Goal: Communication & Community: Ask a question

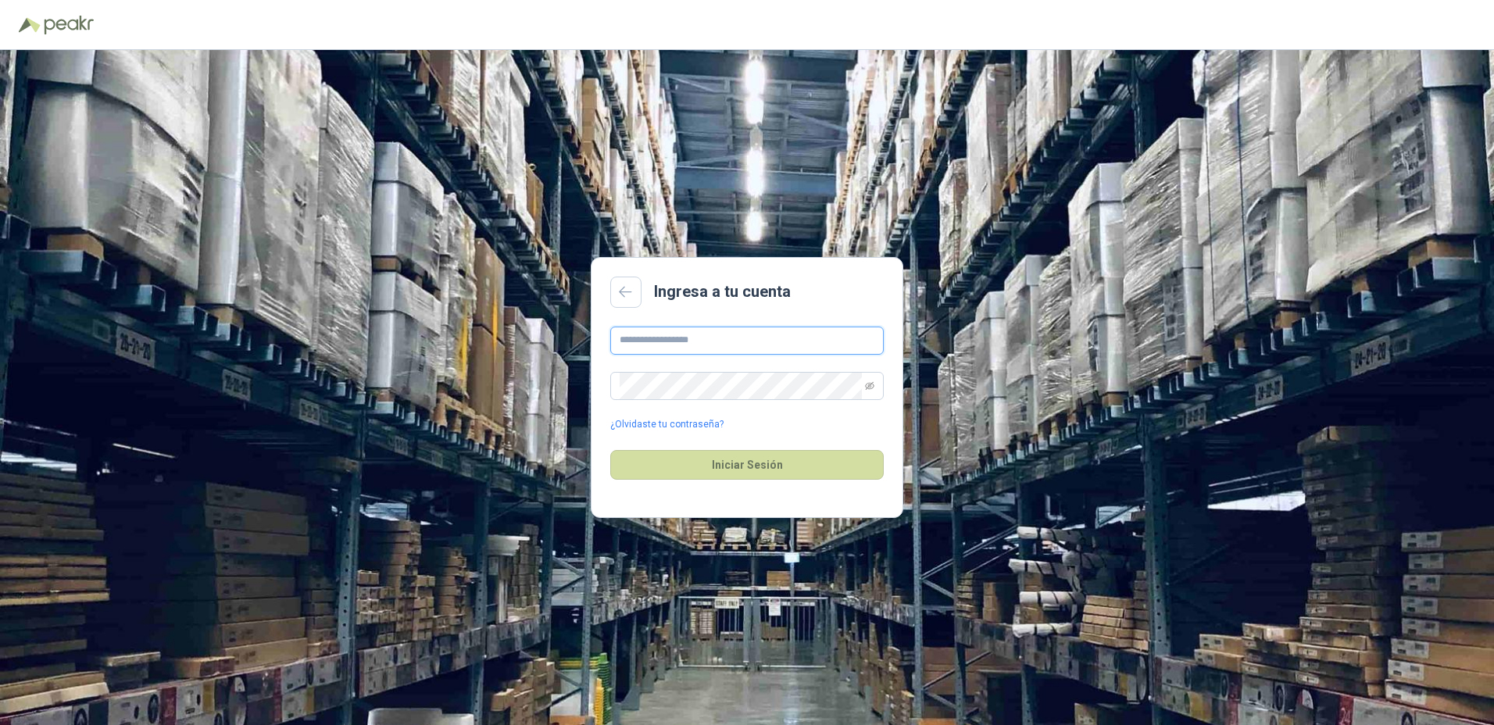
click at [649, 333] on input "text" at bounding box center [746, 341] width 273 height 28
type input "**********"
click at [610, 450] on button "Iniciar Sesión" at bounding box center [746, 465] width 273 height 30
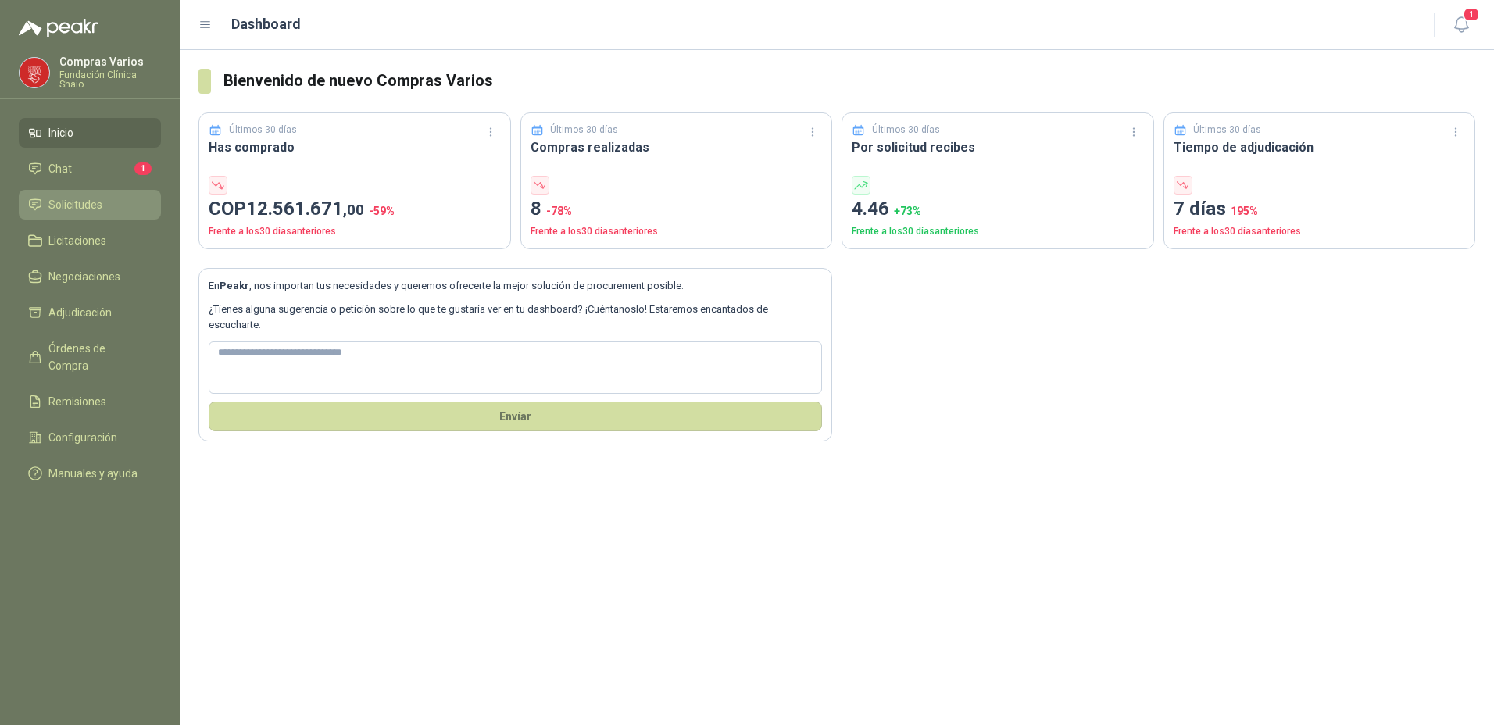
click at [82, 202] on span "Solicitudes" at bounding box center [75, 204] width 54 height 17
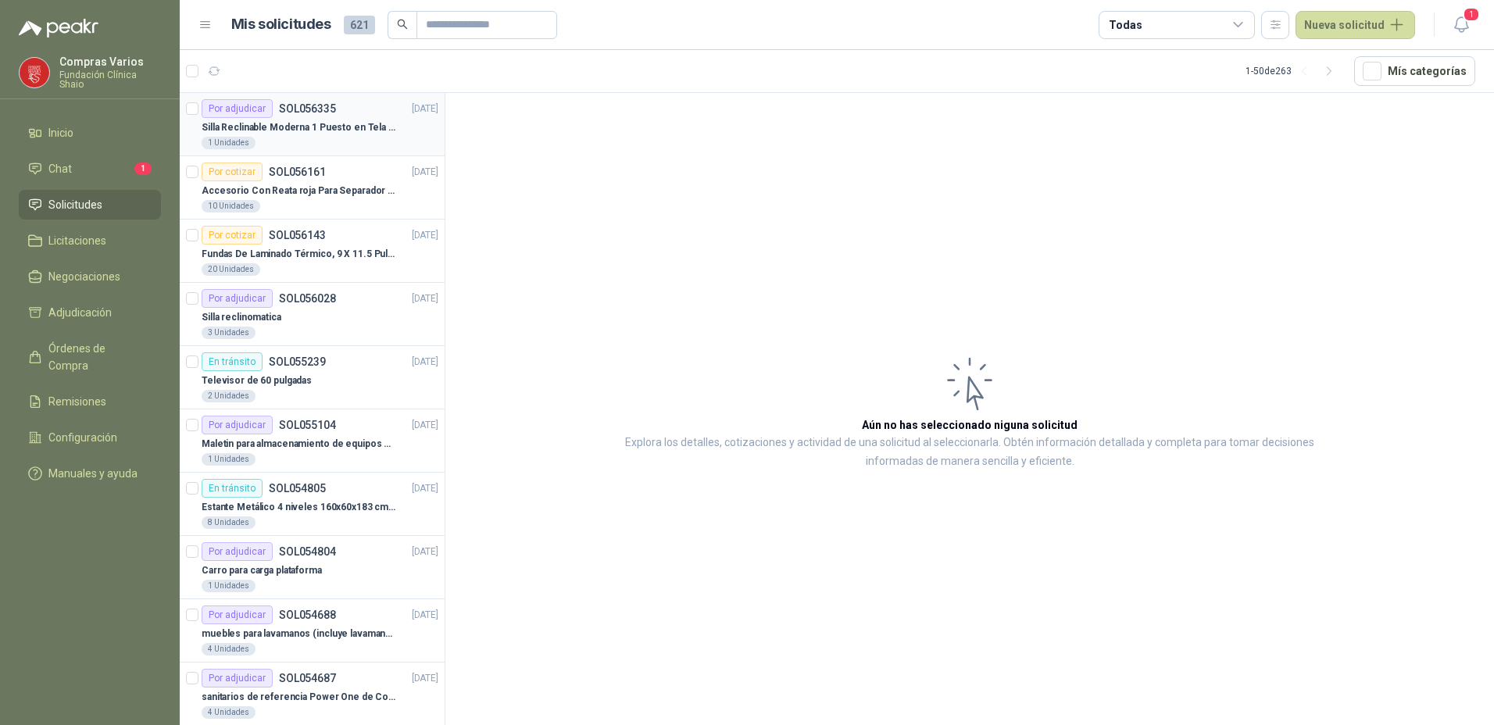
click at [324, 131] on p "Silla Reclinable Moderna 1 Puesto en Tela Mecánica Praxis Elite Living" at bounding box center [299, 127] width 195 height 15
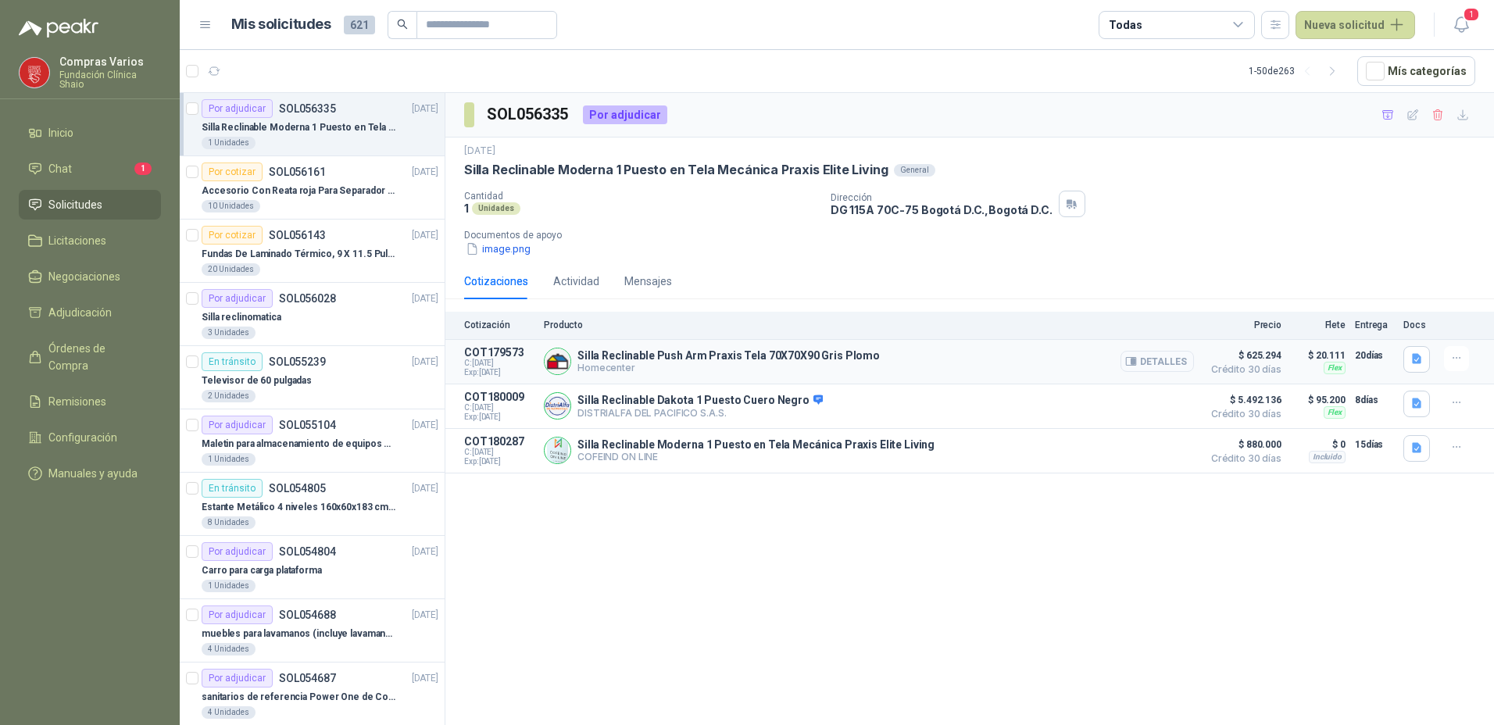
click at [1144, 366] on button "Detalles" at bounding box center [1156, 361] width 73 height 21
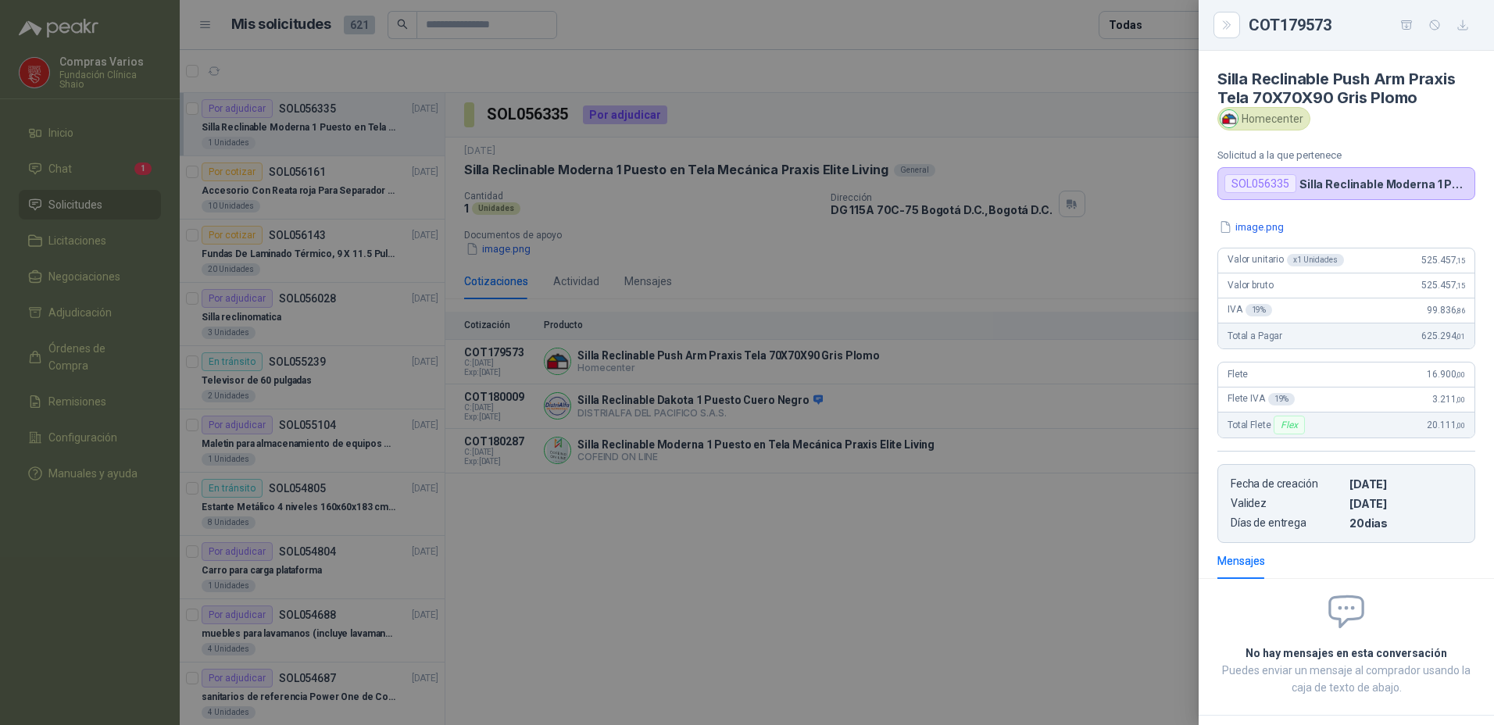
scroll to position [70, 0]
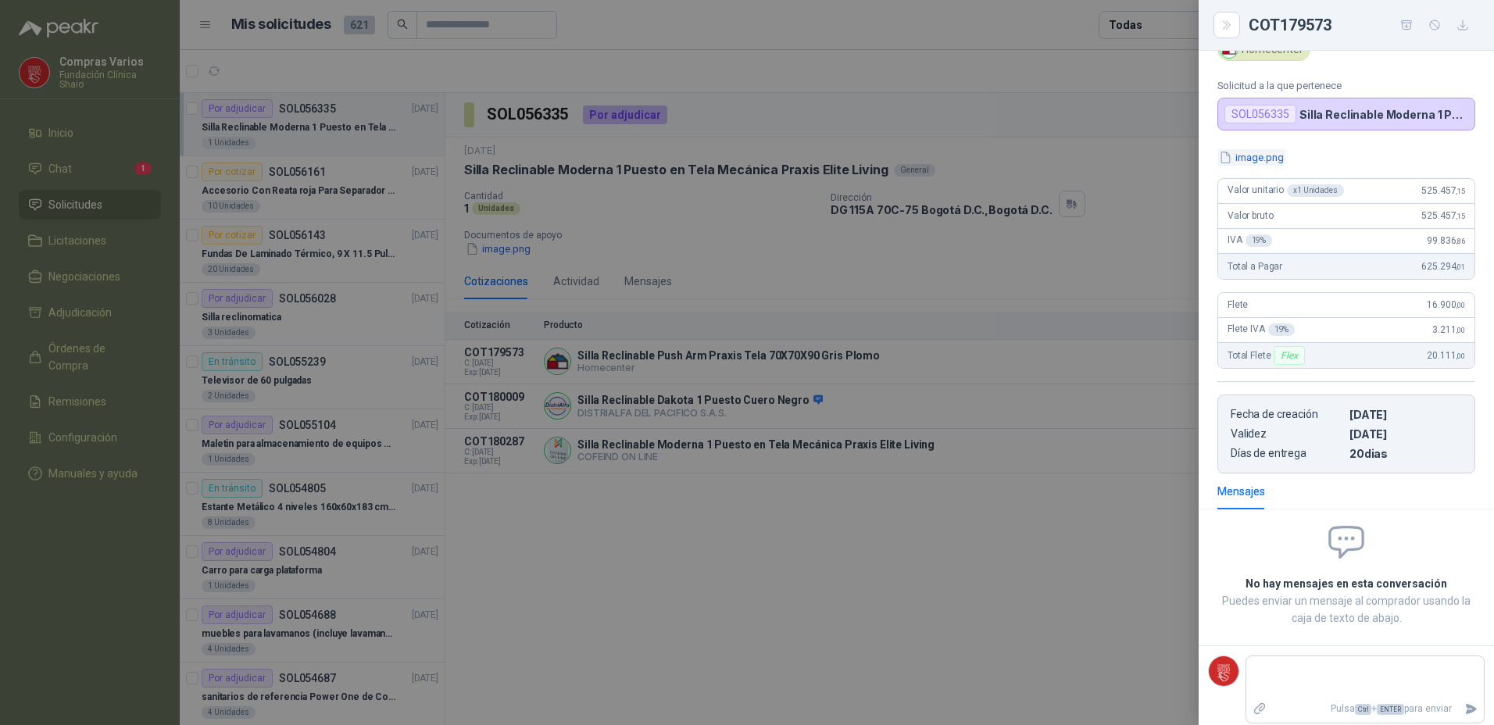
click at [1257, 150] on button "image.png" at bounding box center [1251, 157] width 68 height 16
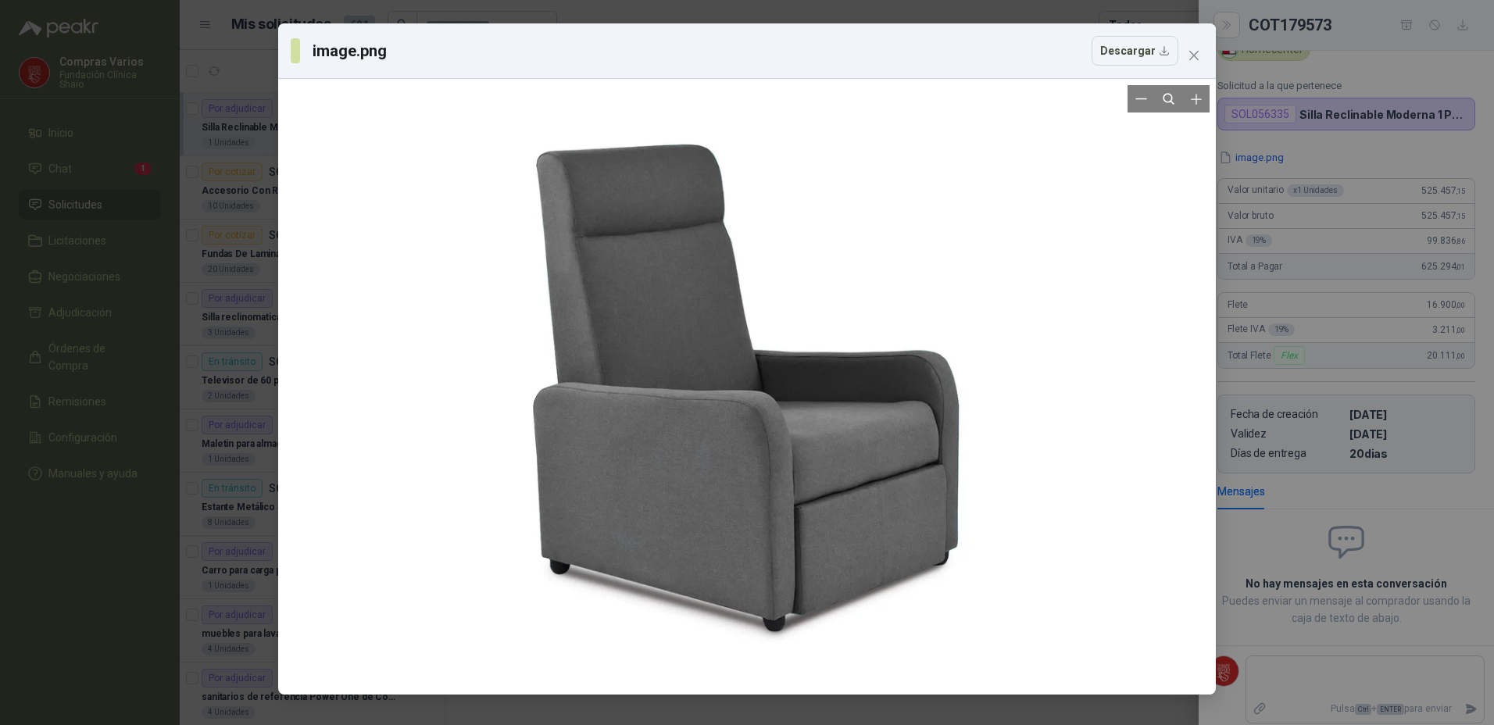
click at [501, 176] on div at bounding box center [746, 386] width 603 height 603
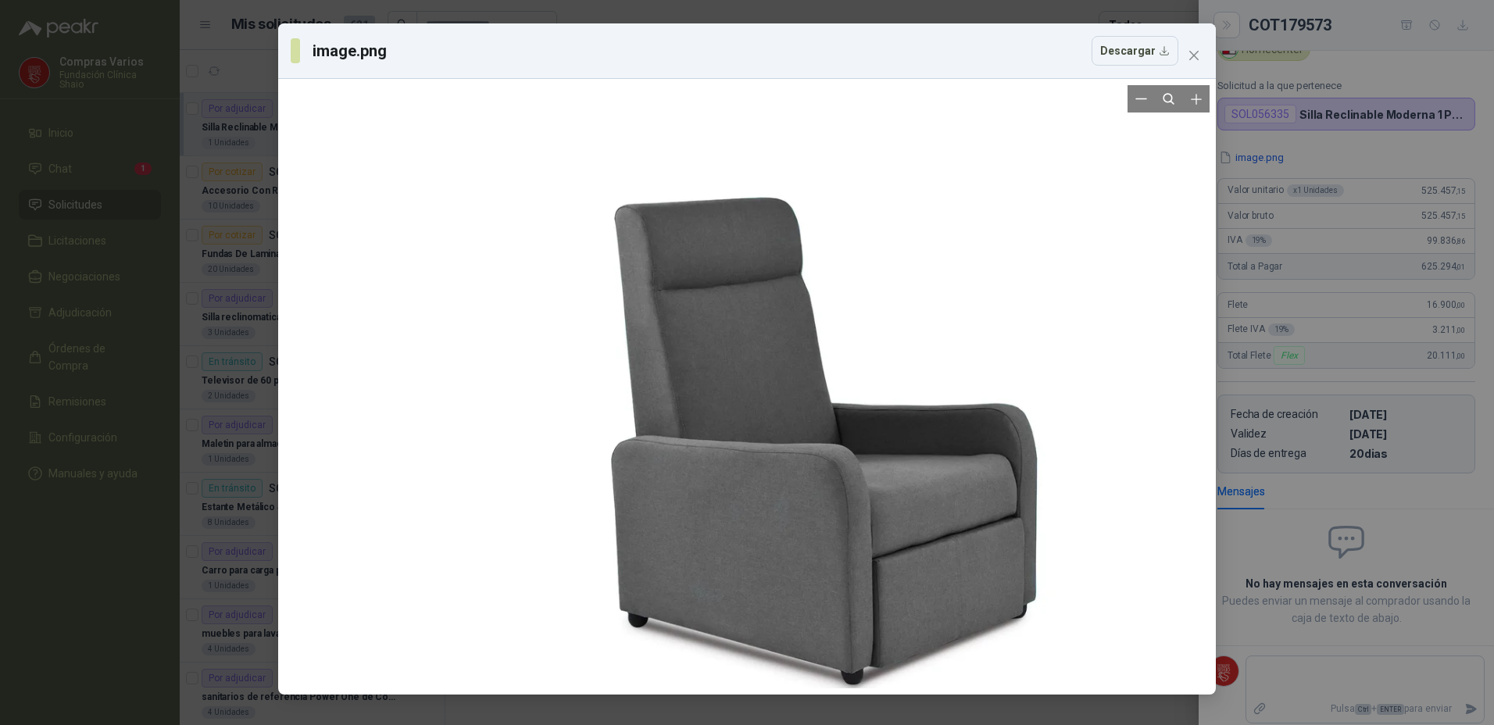
drag, startPoint x: 425, startPoint y: 152, endPoint x: 766, endPoint y: 205, distance: 344.7
click at [766, 205] on div at bounding box center [746, 386] width 925 height 603
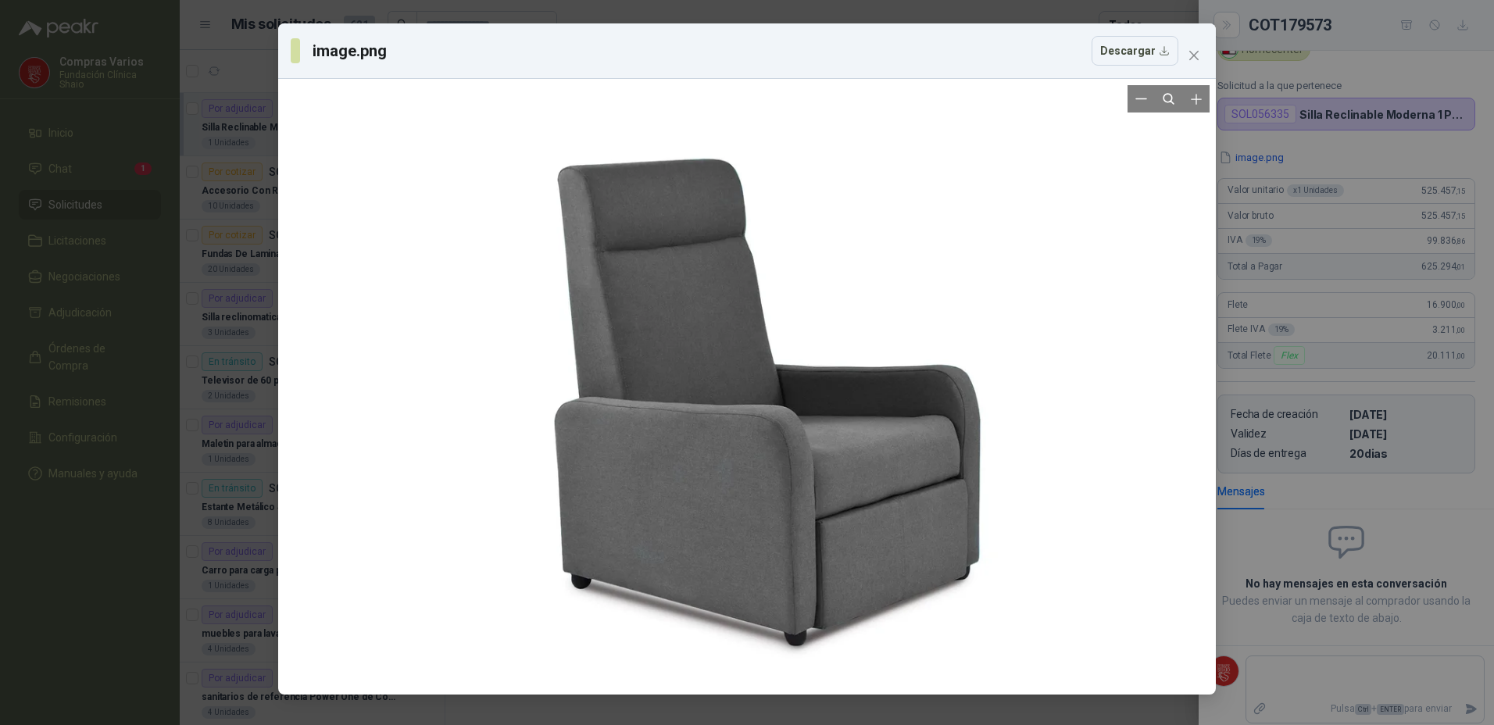
click at [696, 121] on div at bounding box center [767, 401] width 603 height 603
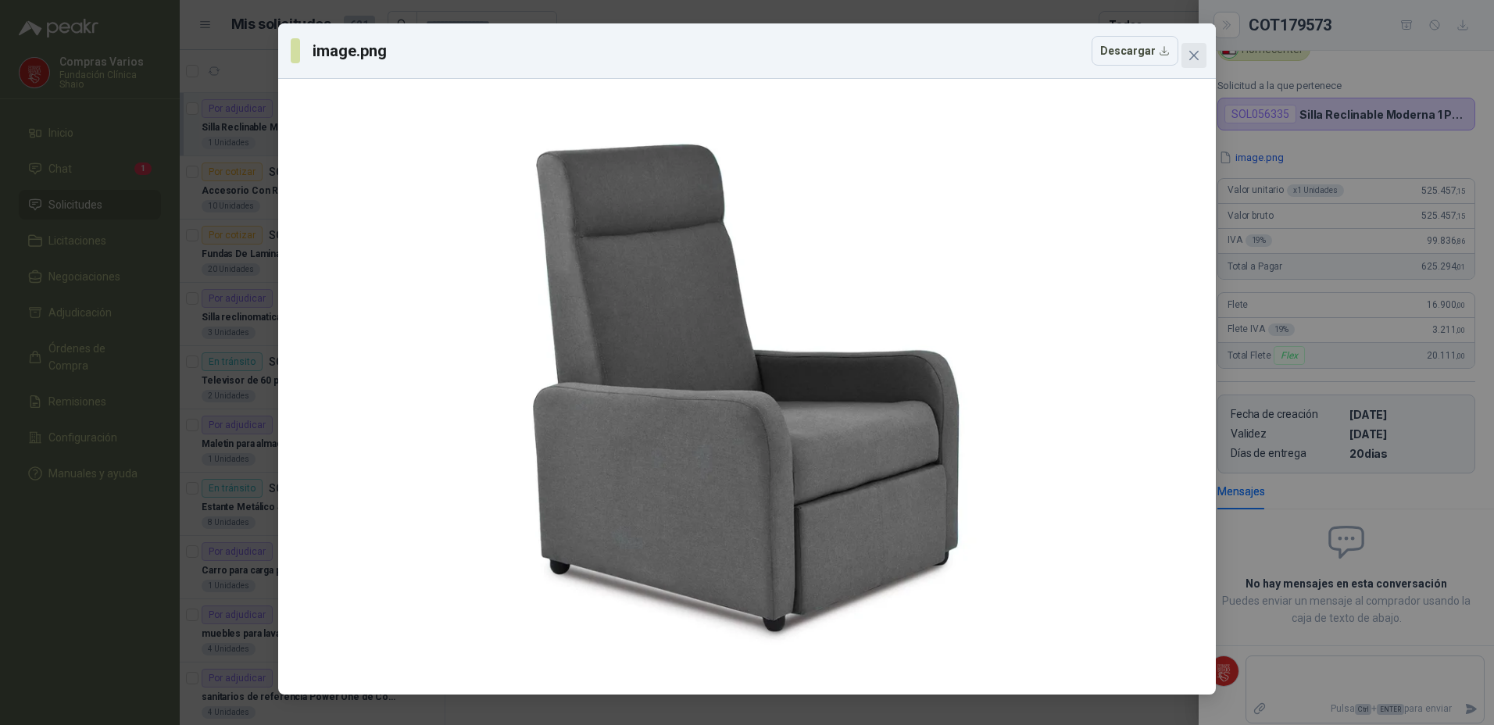
click at [1190, 49] on icon "close" at bounding box center [1193, 55] width 12 height 12
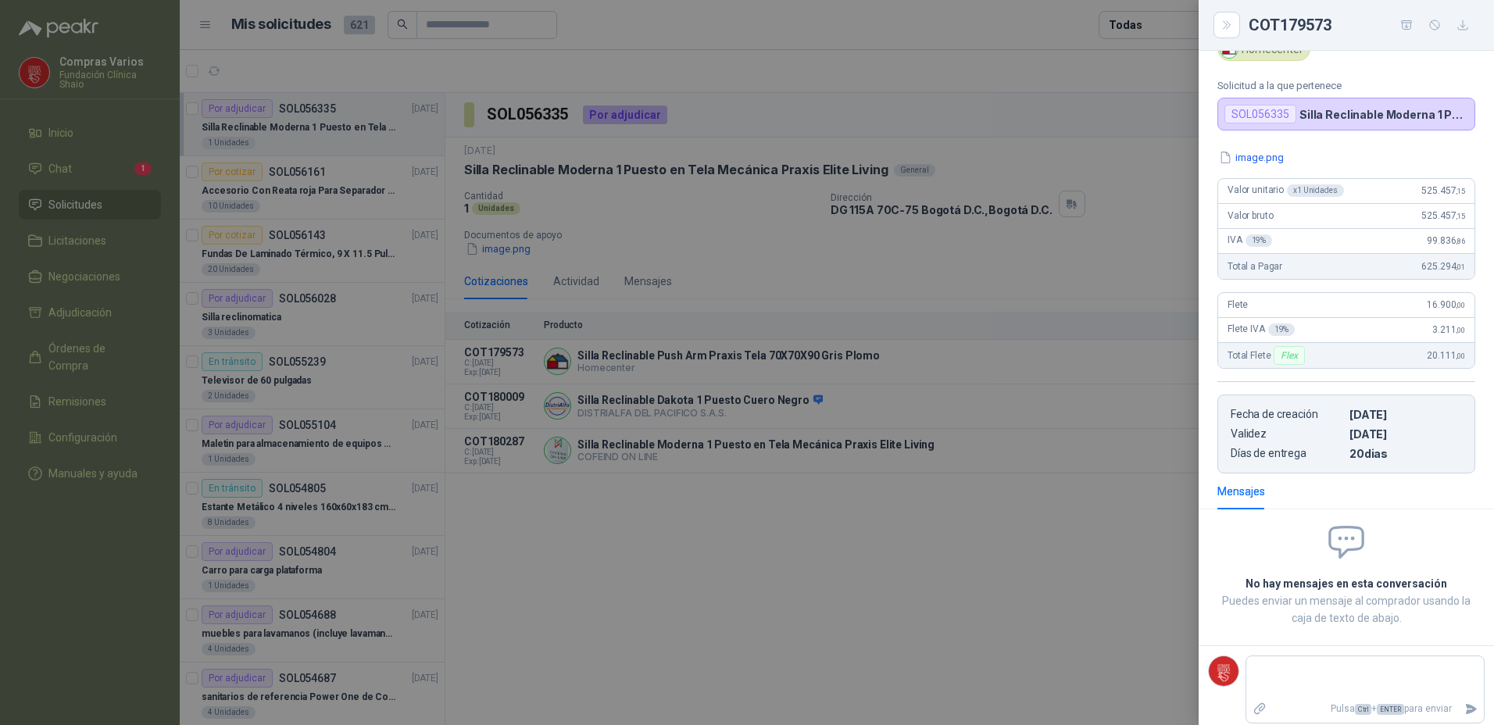
click at [646, 501] on div at bounding box center [747, 362] width 1494 height 725
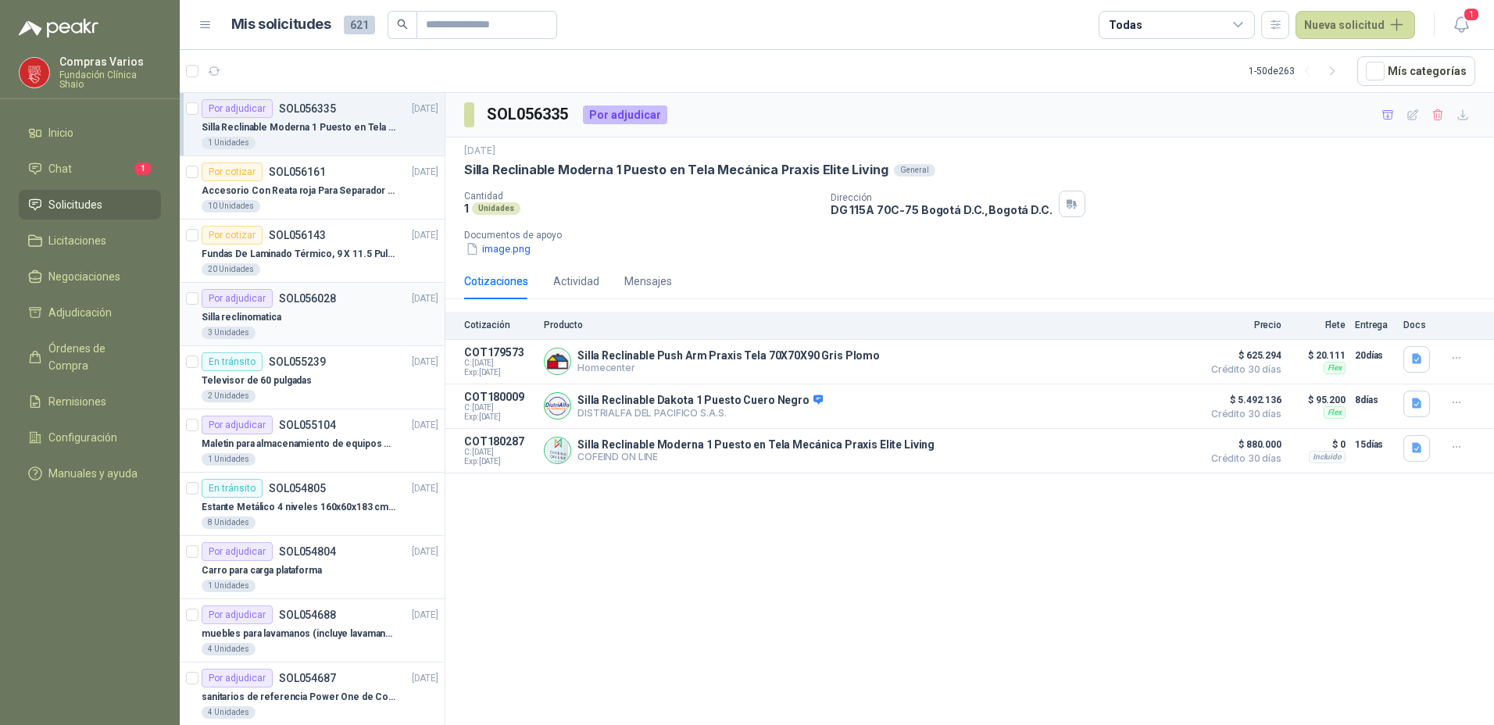
click at [278, 321] on div "Silla reclinomatica" at bounding box center [320, 317] width 237 height 19
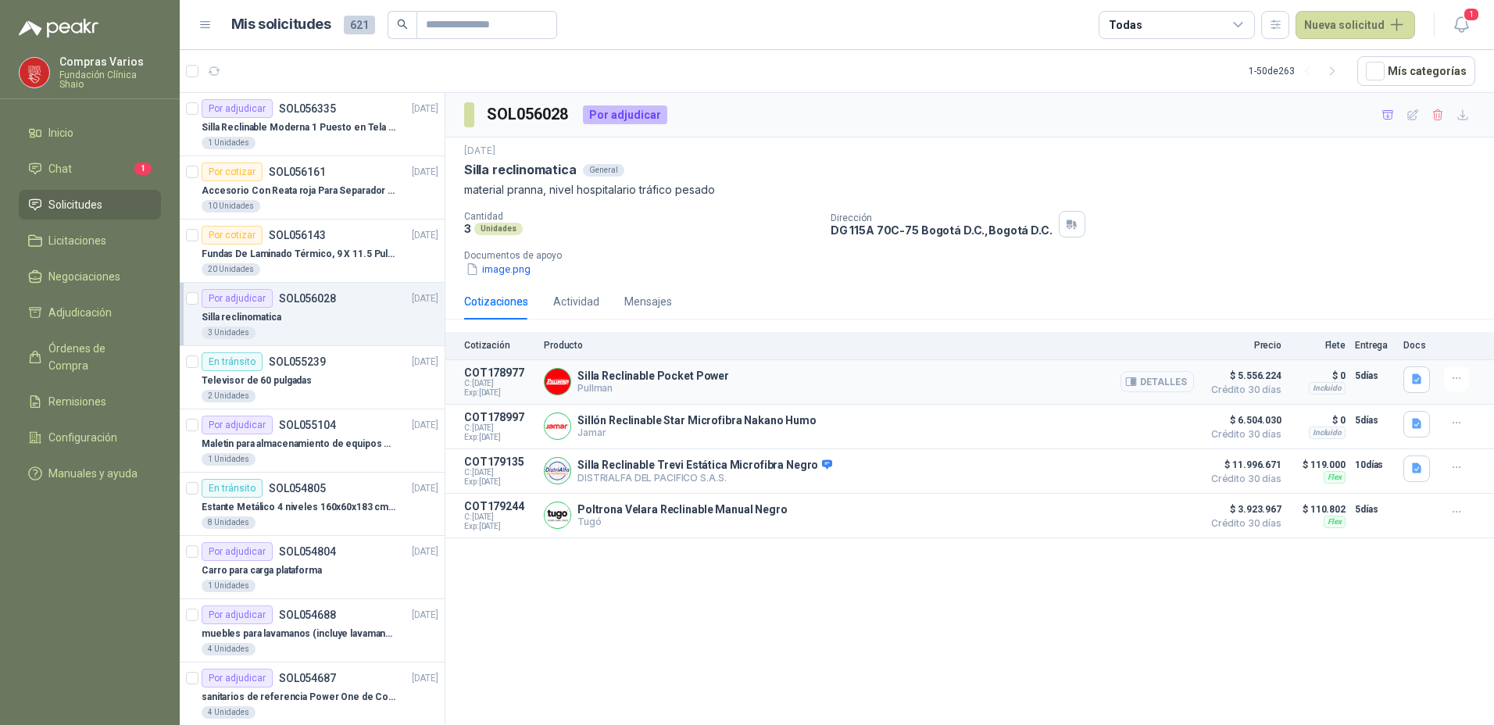
click at [1166, 384] on button "Detalles" at bounding box center [1156, 381] width 73 height 21
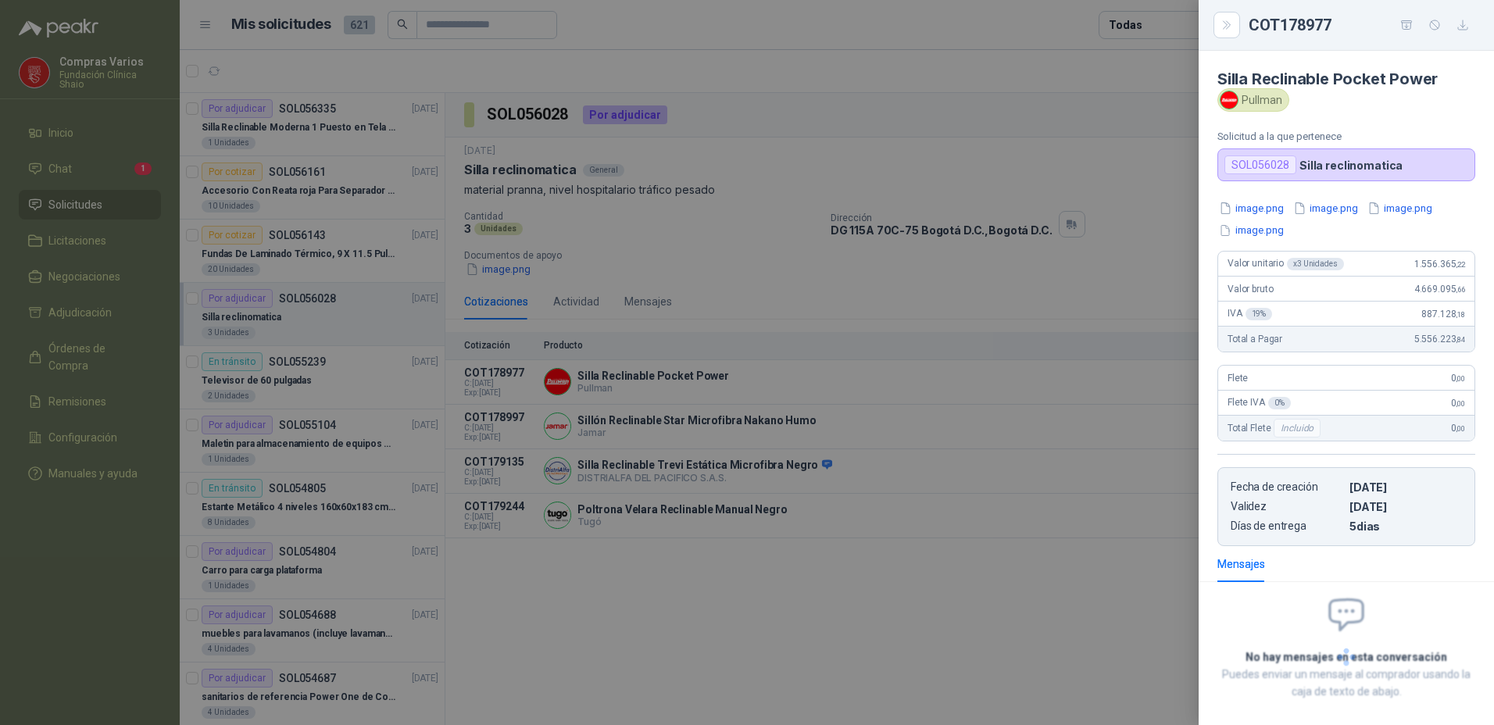
scroll to position [73, 0]
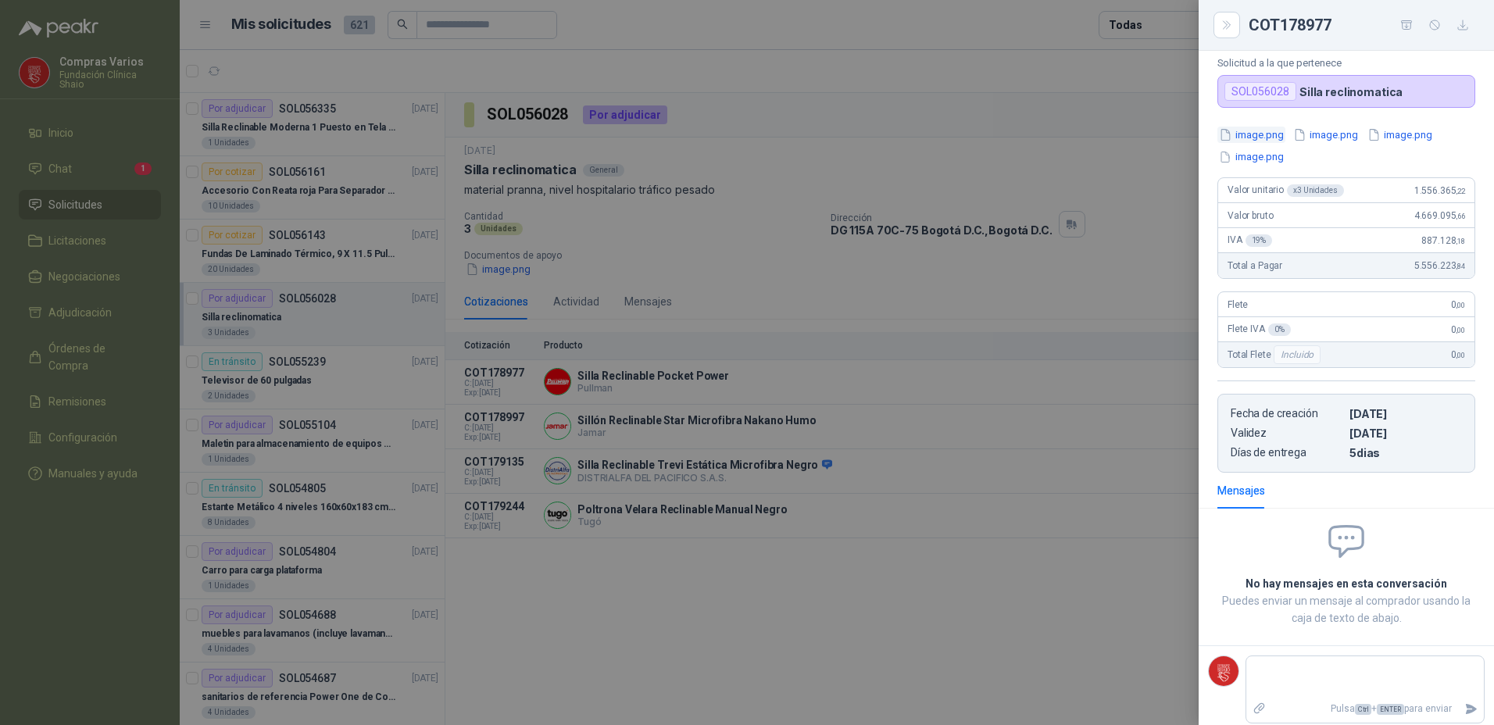
click at [1251, 136] on button "image.png" at bounding box center [1251, 135] width 68 height 16
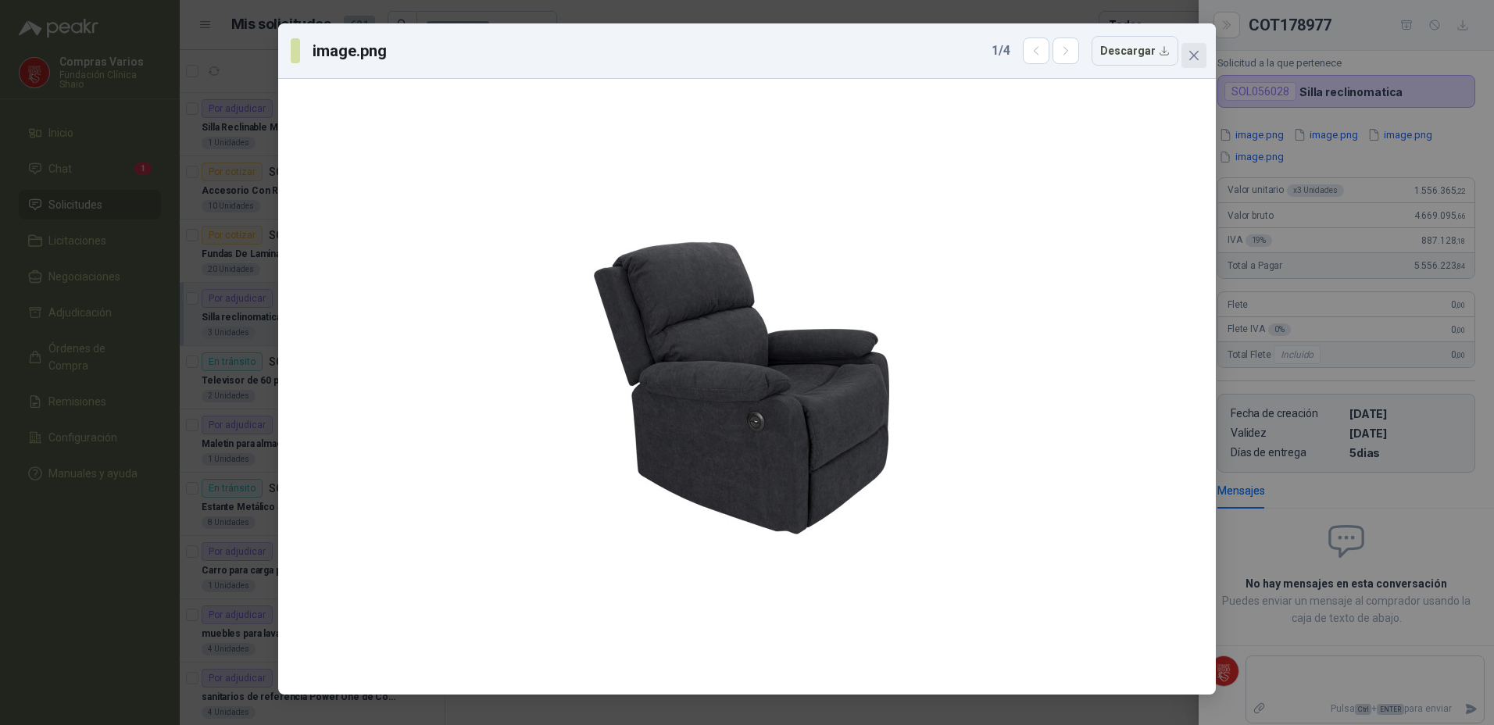
click at [1204, 48] on button "Close" at bounding box center [1193, 55] width 25 height 25
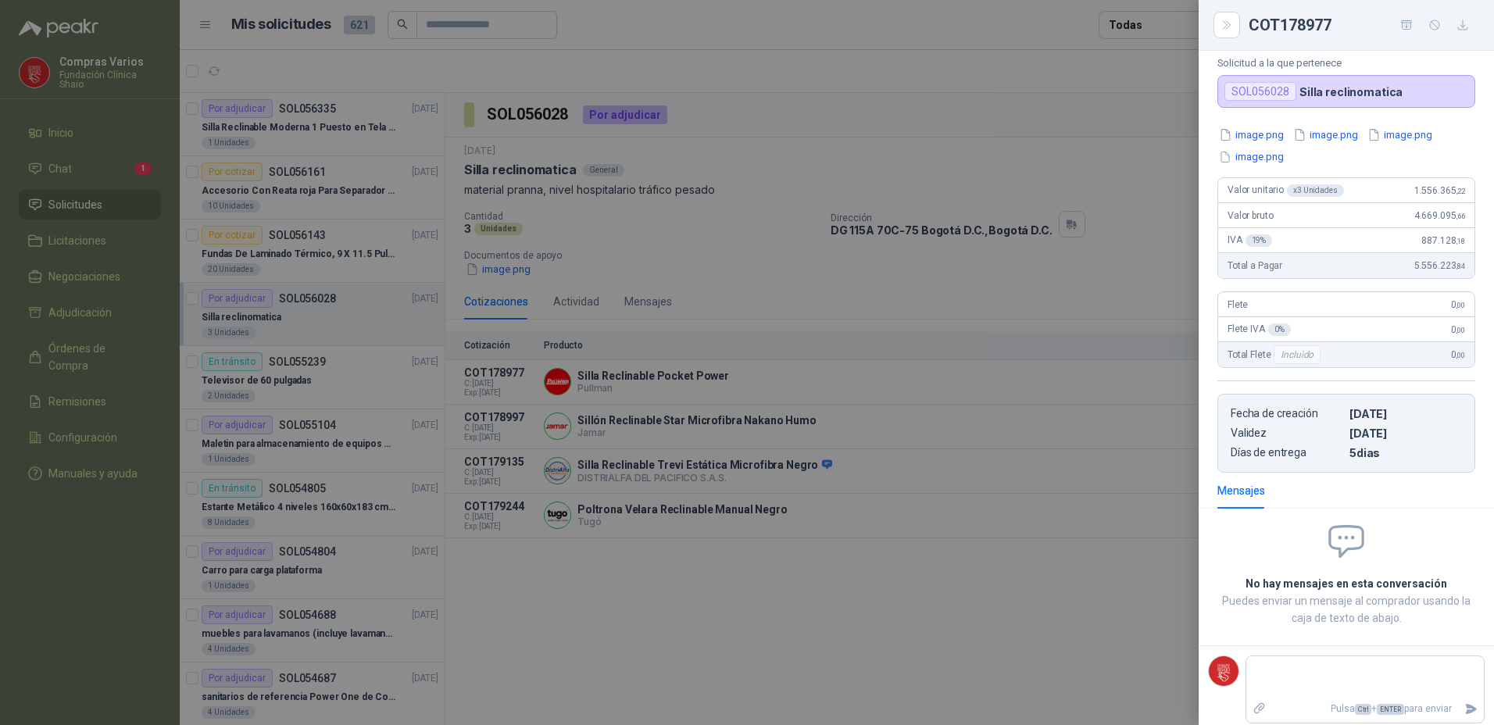
click at [683, 428] on div at bounding box center [747, 362] width 1494 height 725
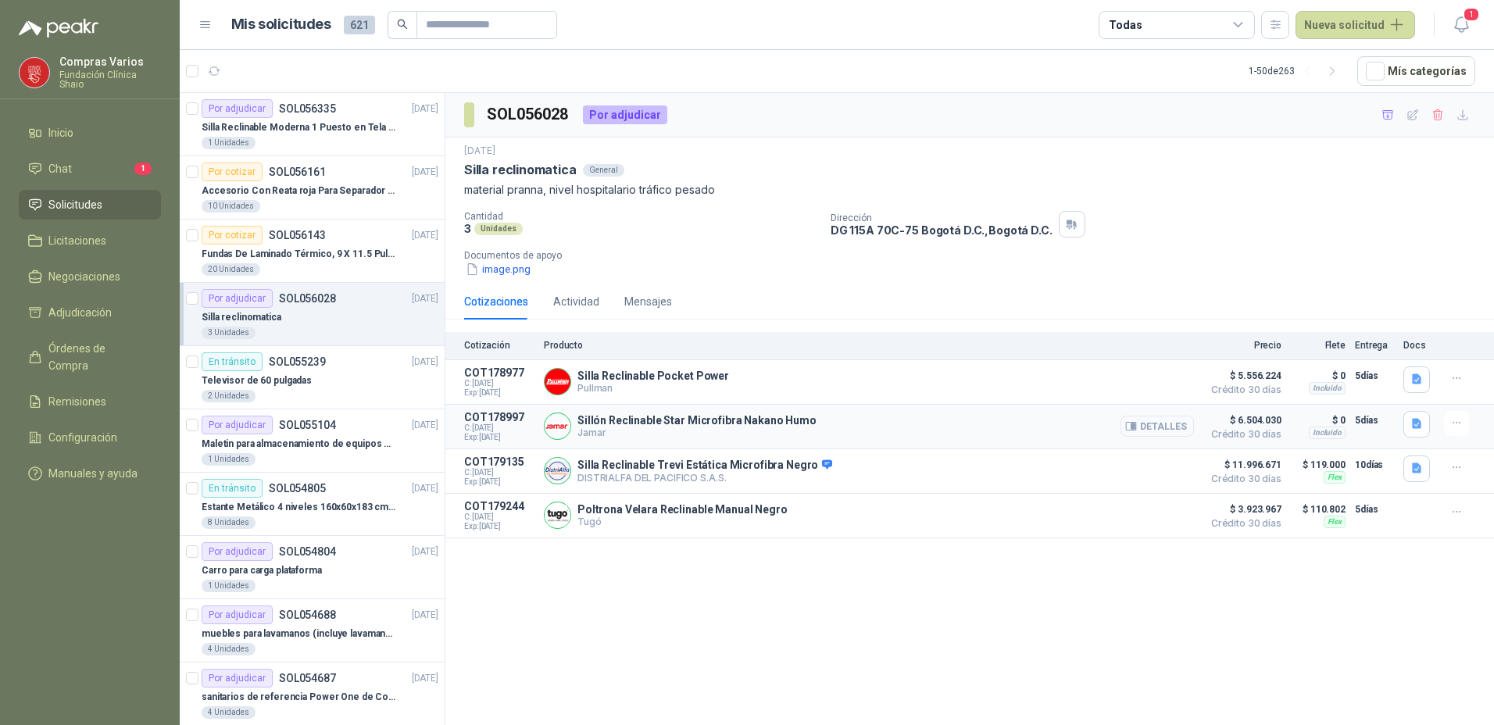
click at [1137, 423] on icon "button" at bounding box center [1131, 426] width 12 height 12
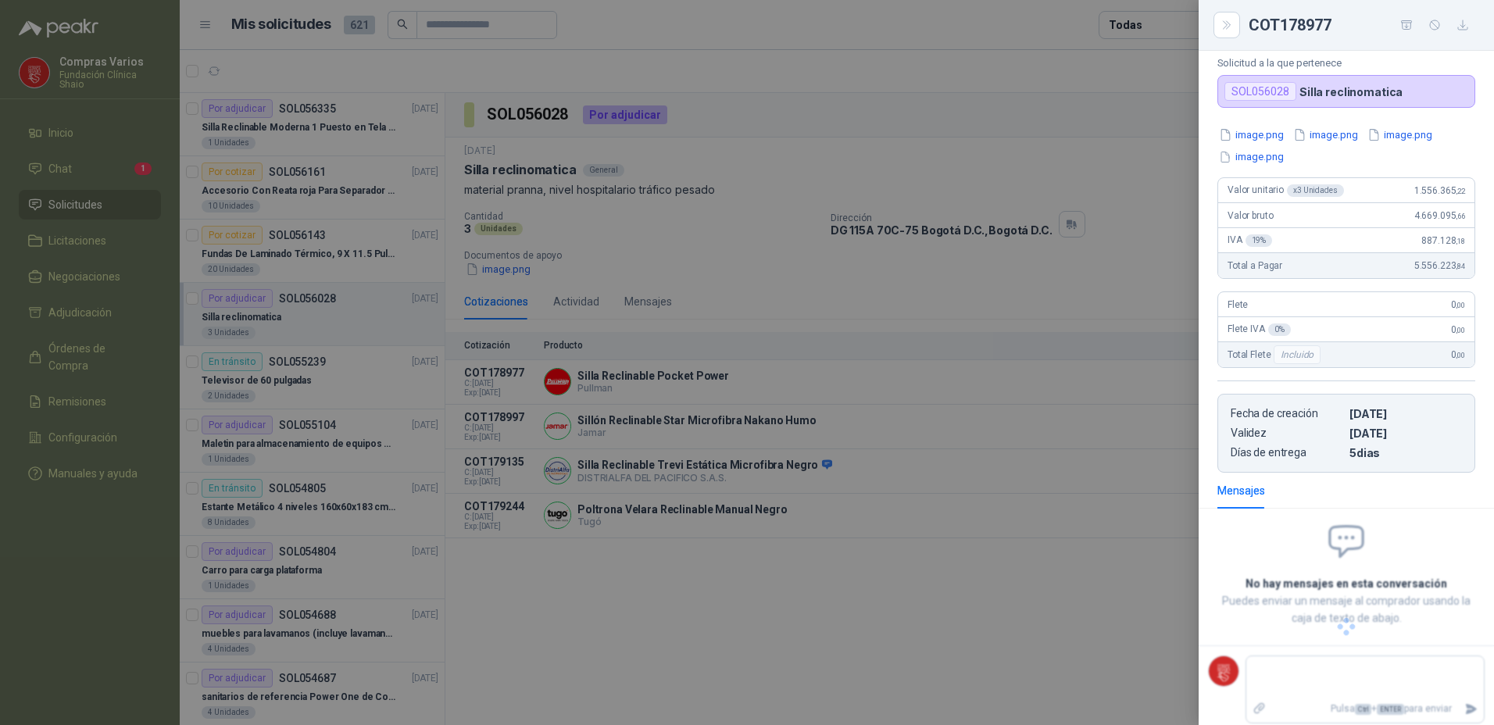
scroll to position [92, 0]
click at [1241, 136] on button "image.png" at bounding box center [1251, 135] width 68 height 16
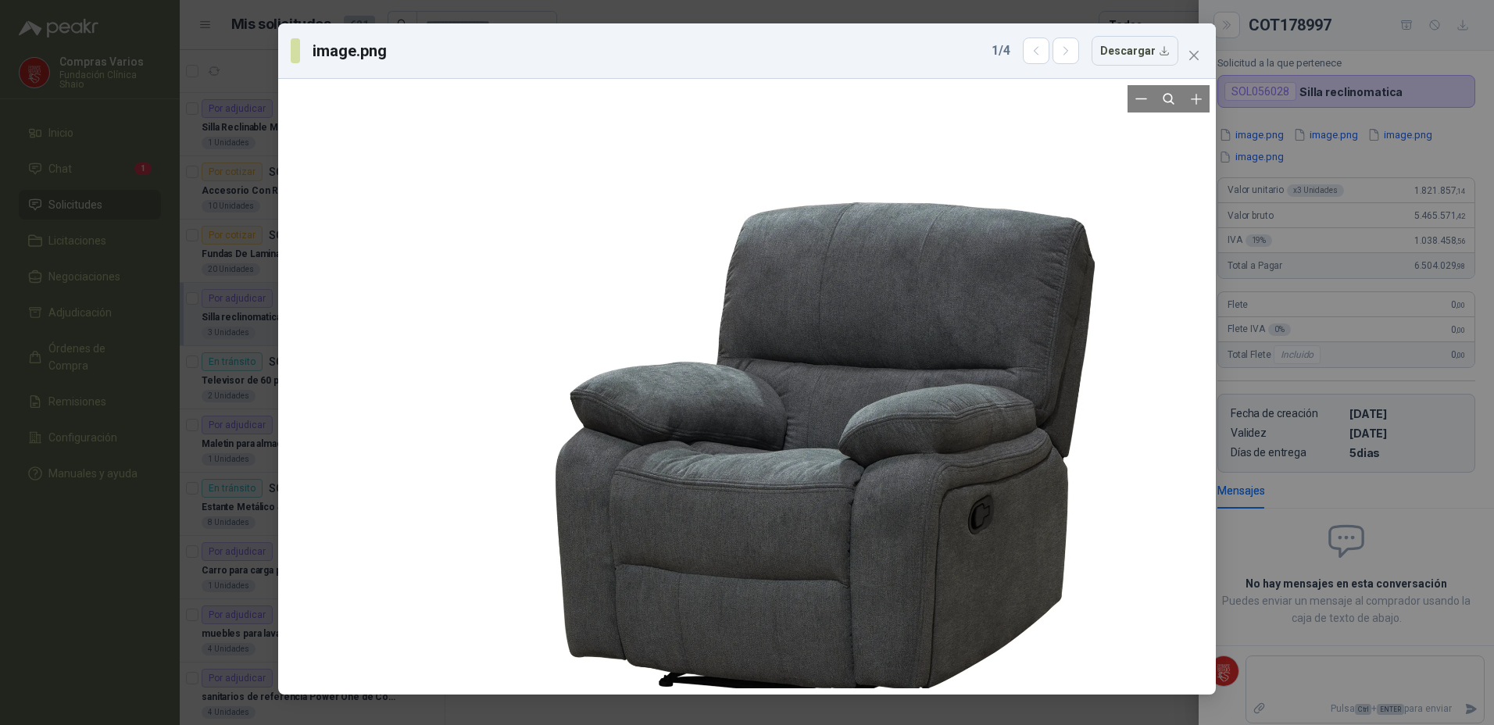
drag, startPoint x: 392, startPoint y: 99, endPoint x: 801, endPoint y: 173, distance: 415.8
click at [833, 173] on div at bounding box center [746, 386] width 925 height 603
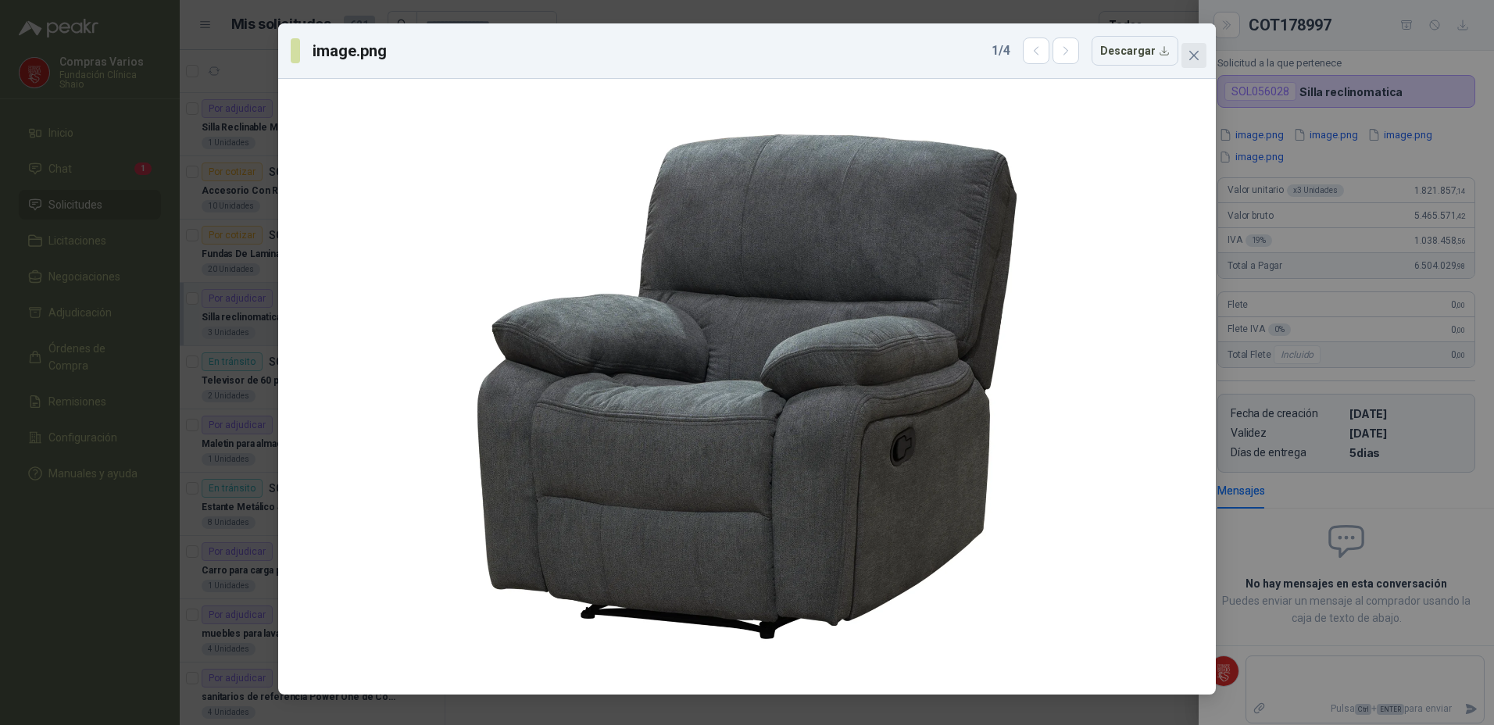
click at [1193, 52] on icon "close" at bounding box center [1193, 55] width 12 height 12
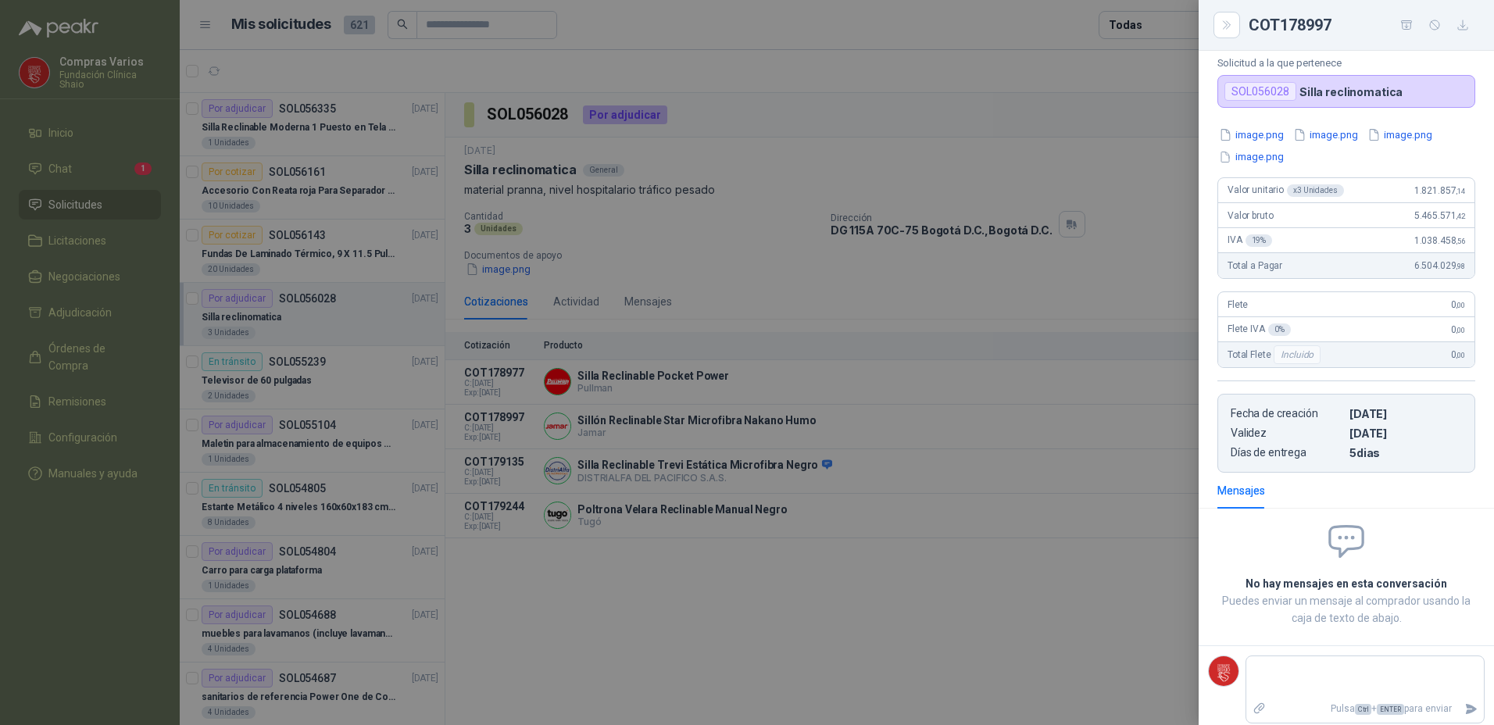
drag, startPoint x: 703, startPoint y: 52, endPoint x: 688, endPoint y: 39, distance: 19.9
click at [701, 52] on div at bounding box center [747, 362] width 1494 height 725
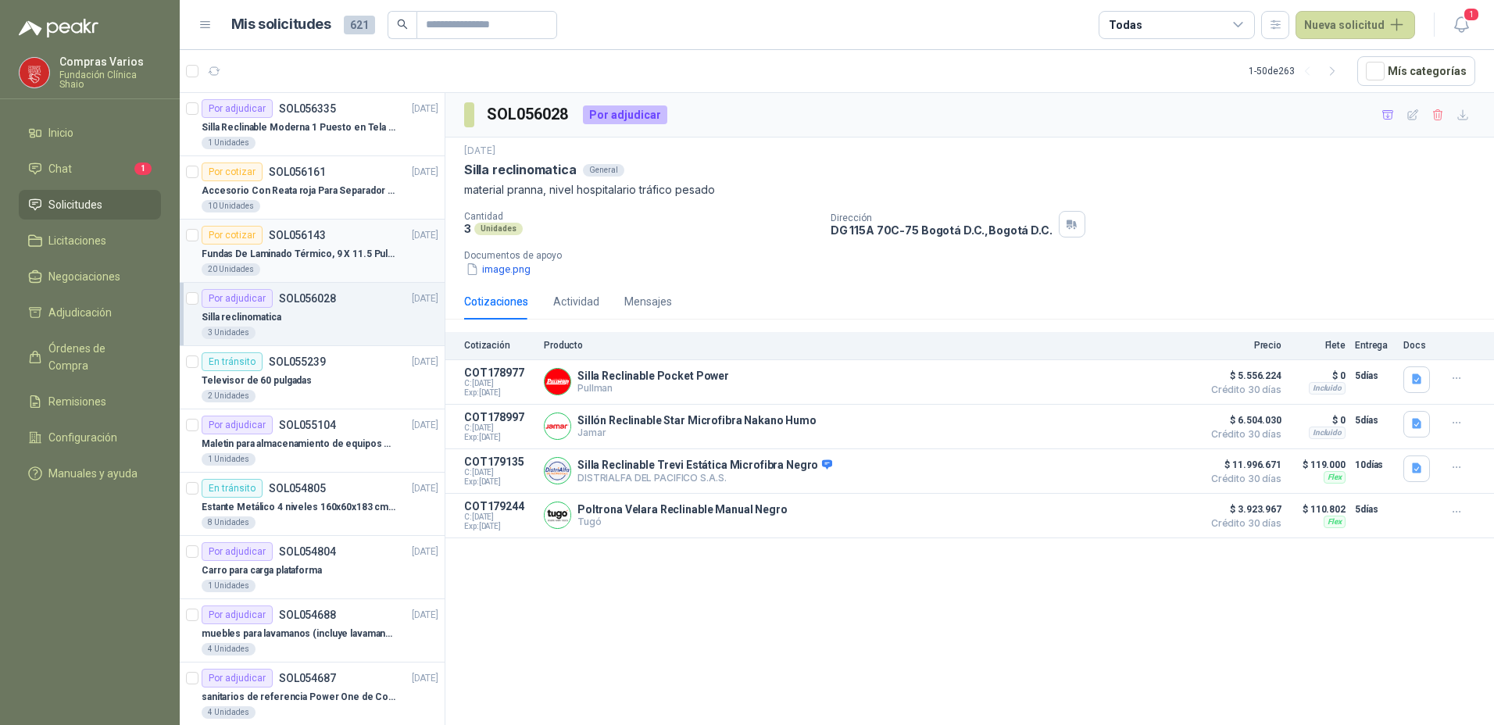
click at [312, 256] on p "Fundas De Laminado Térmico, 9 X 11.5 Pulgadas" at bounding box center [299, 254] width 195 height 15
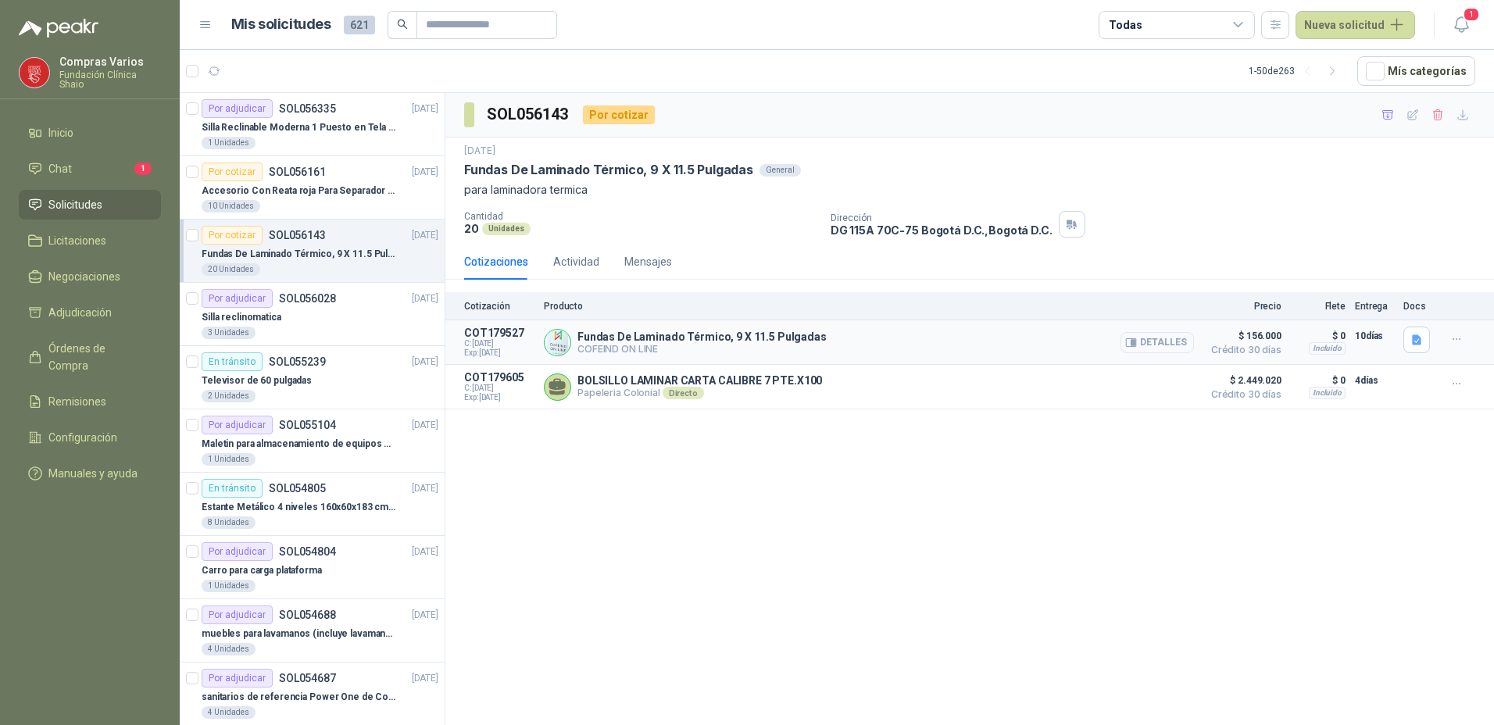
click at [1151, 340] on button "Detalles" at bounding box center [1156, 342] width 73 height 21
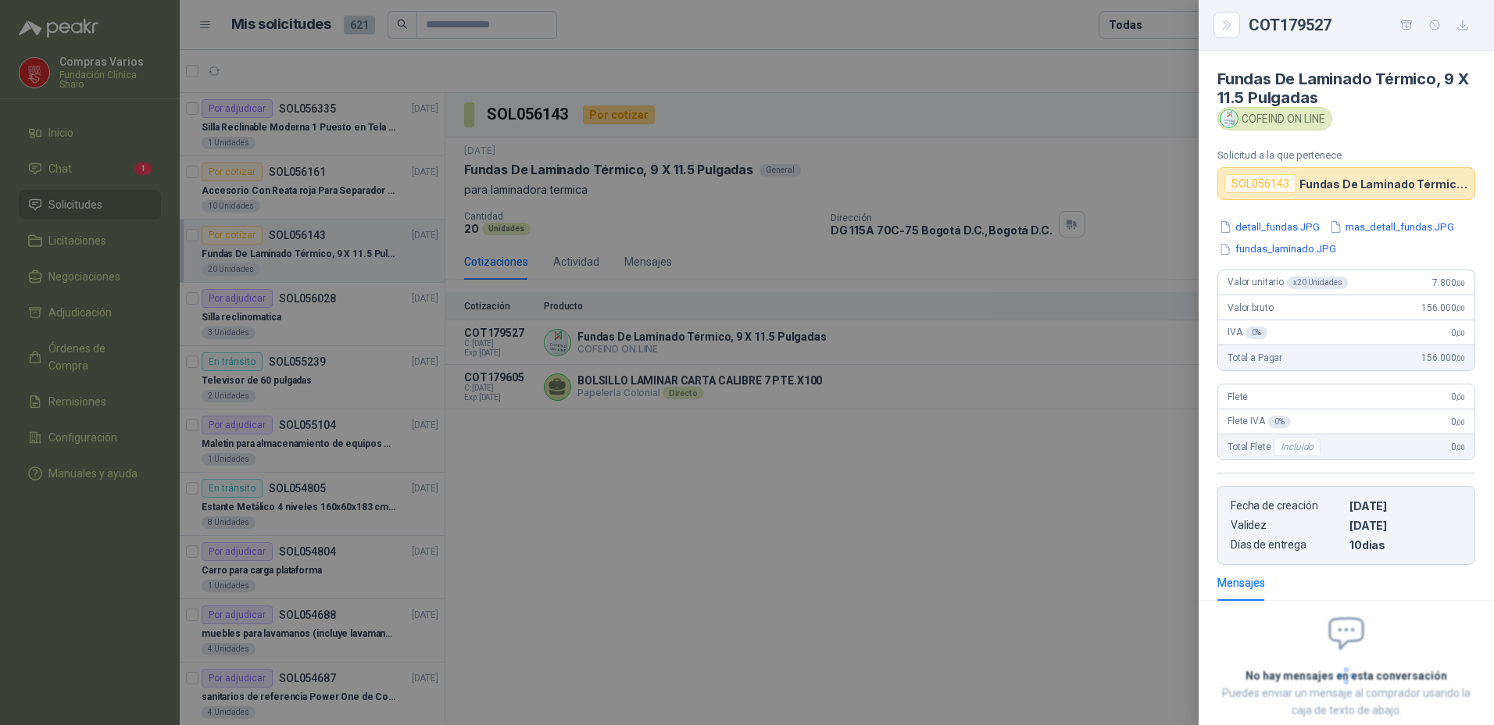
scroll to position [92, 0]
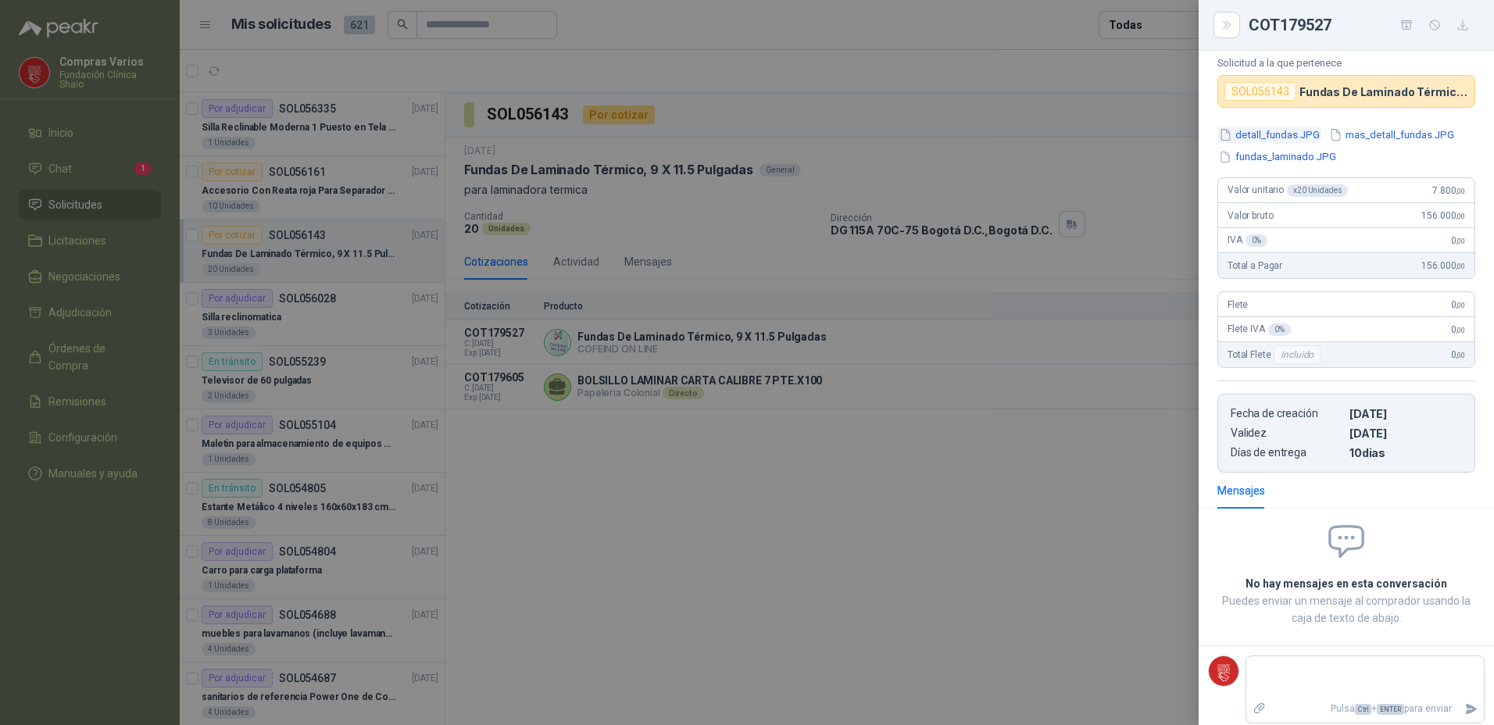
click at [1285, 134] on button "detall_fundas.JPG" at bounding box center [1269, 135] width 104 height 16
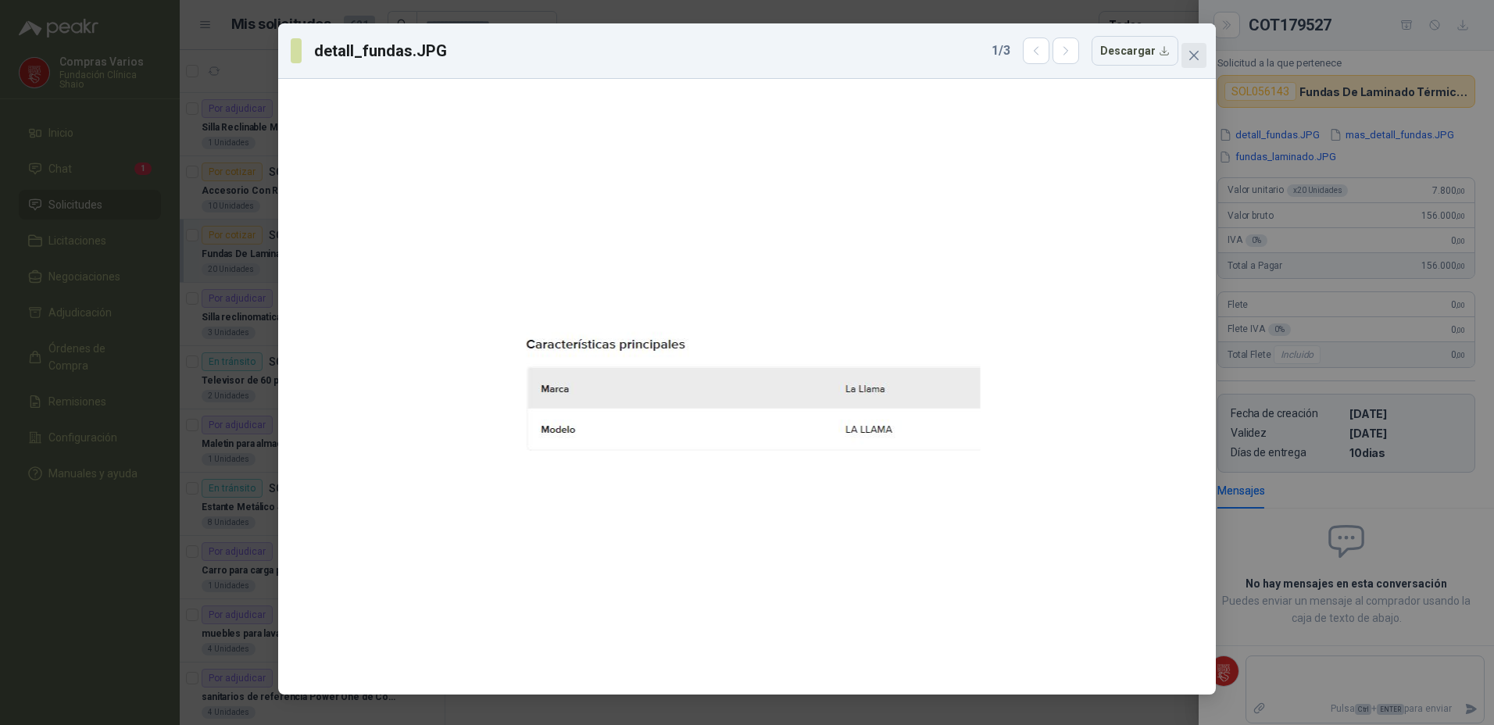
click at [1194, 53] on icon "close" at bounding box center [1193, 55] width 12 height 12
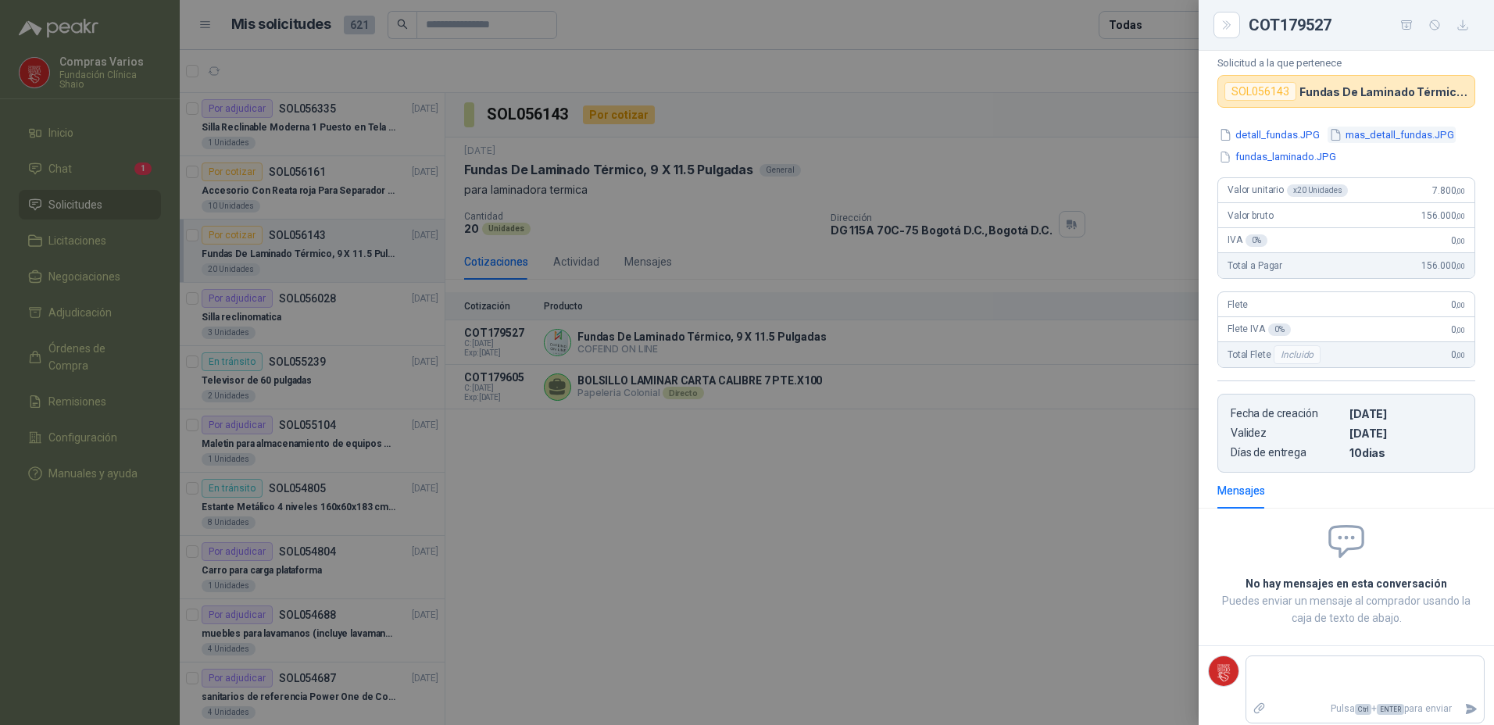
click at [1401, 137] on button "mas_detall_fundas.JPG" at bounding box center [1391, 135] width 128 height 16
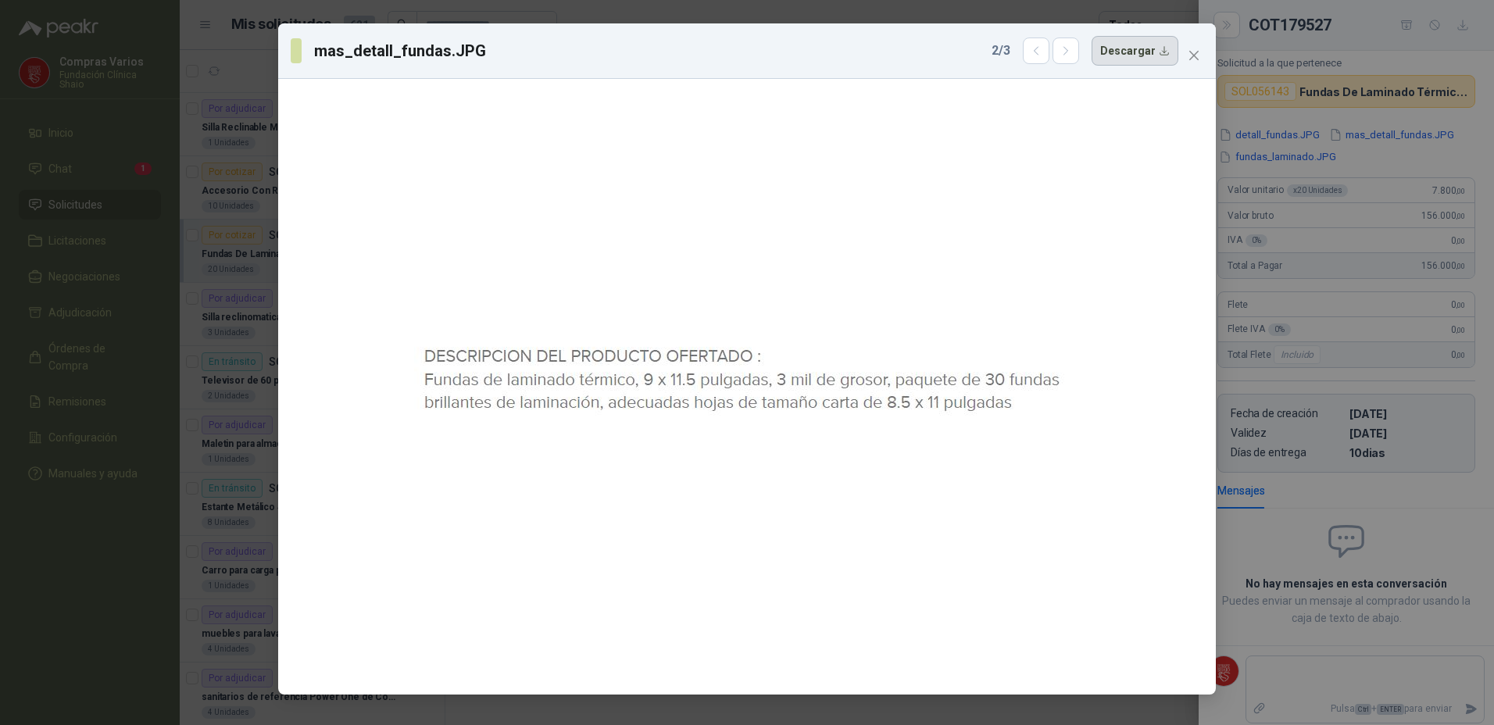
click at [1120, 50] on button "Descargar" at bounding box center [1134, 51] width 87 height 30
click at [1318, 157] on div "mas_detall_fundas.JPG 2 / 3 Descargar" at bounding box center [747, 362] width 1494 height 725
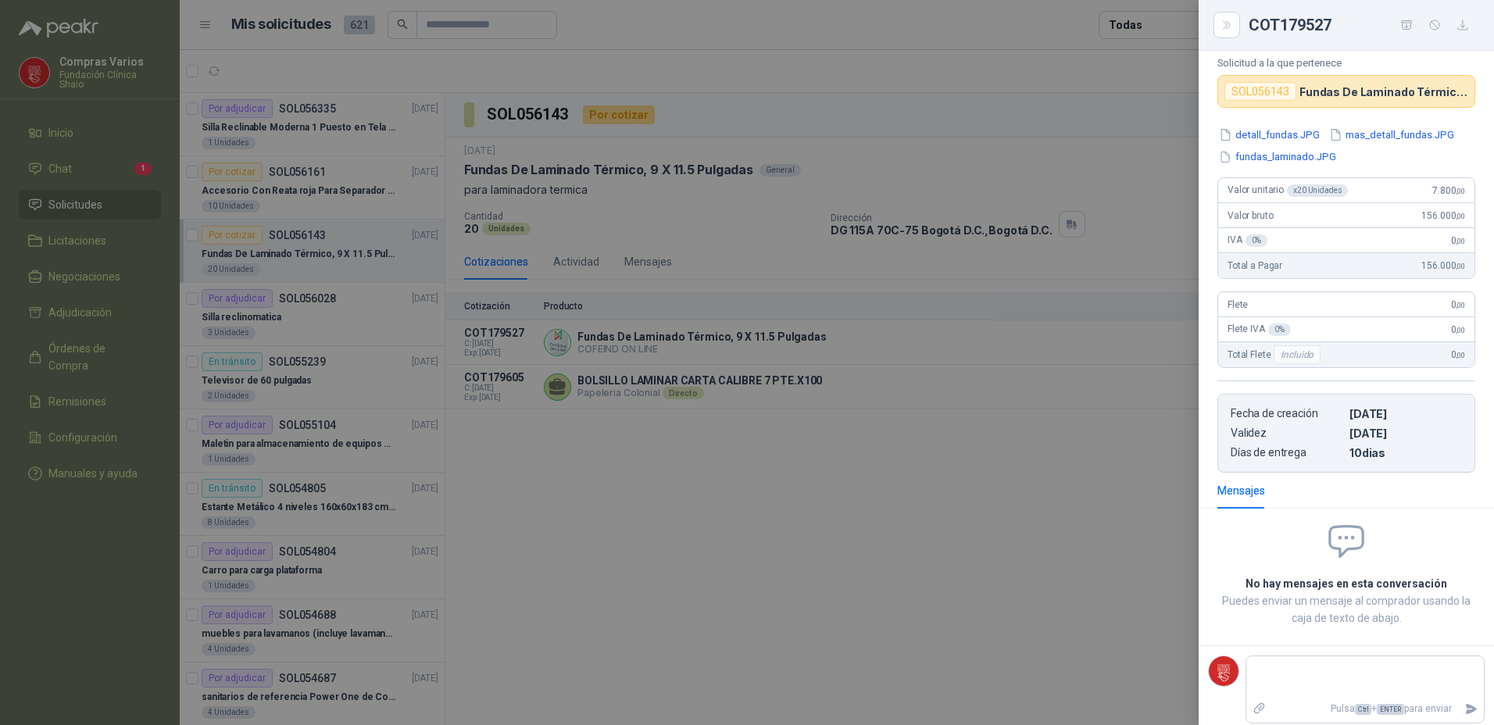
click at [1318, 157] on button "fundas_laminado.JPG" at bounding box center [1277, 157] width 120 height 16
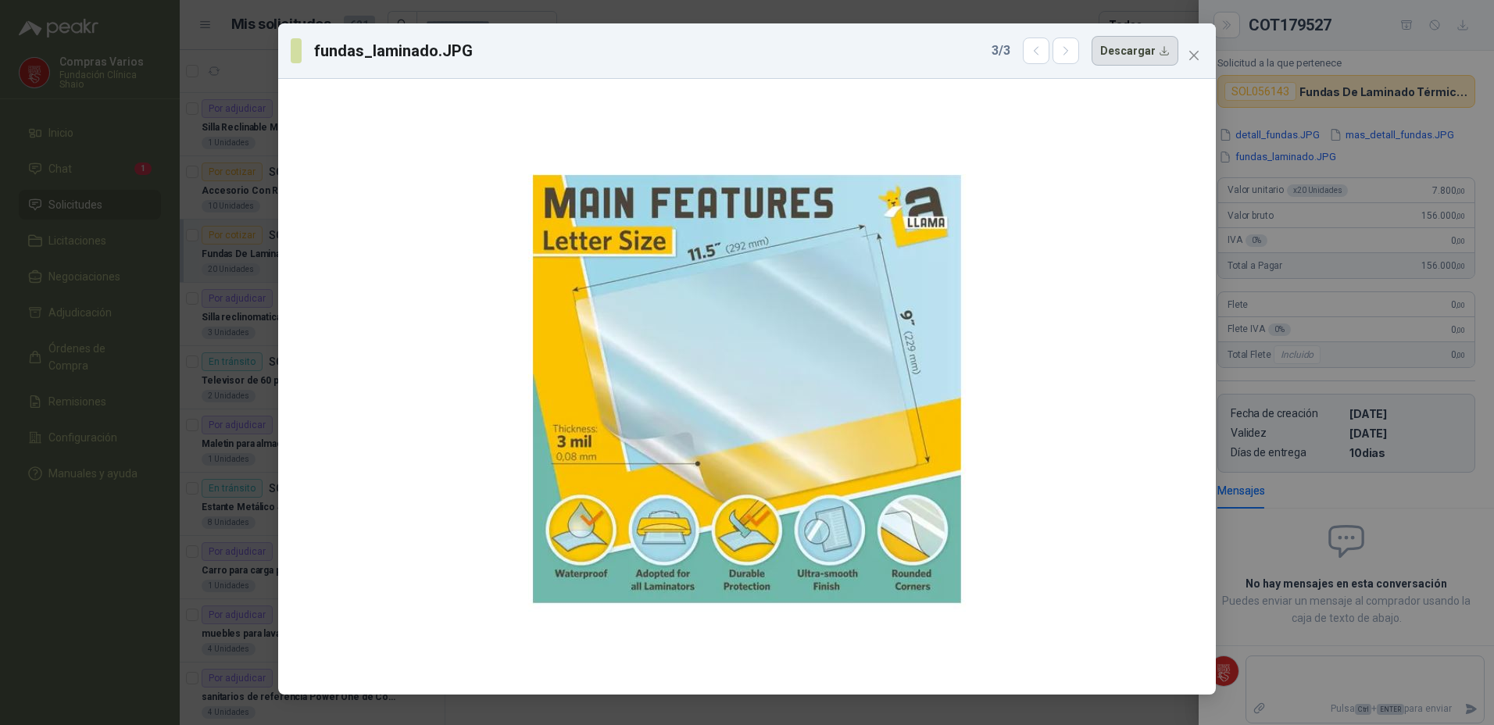
click at [1105, 53] on button "Descargar" at bounding box center [1134, 51] width 87 height 30
click at [1094, 717] on div "fundas_laminado.JPG 3 / 3 Descargar" at bounding box center [747, 362] width 1494 height 725
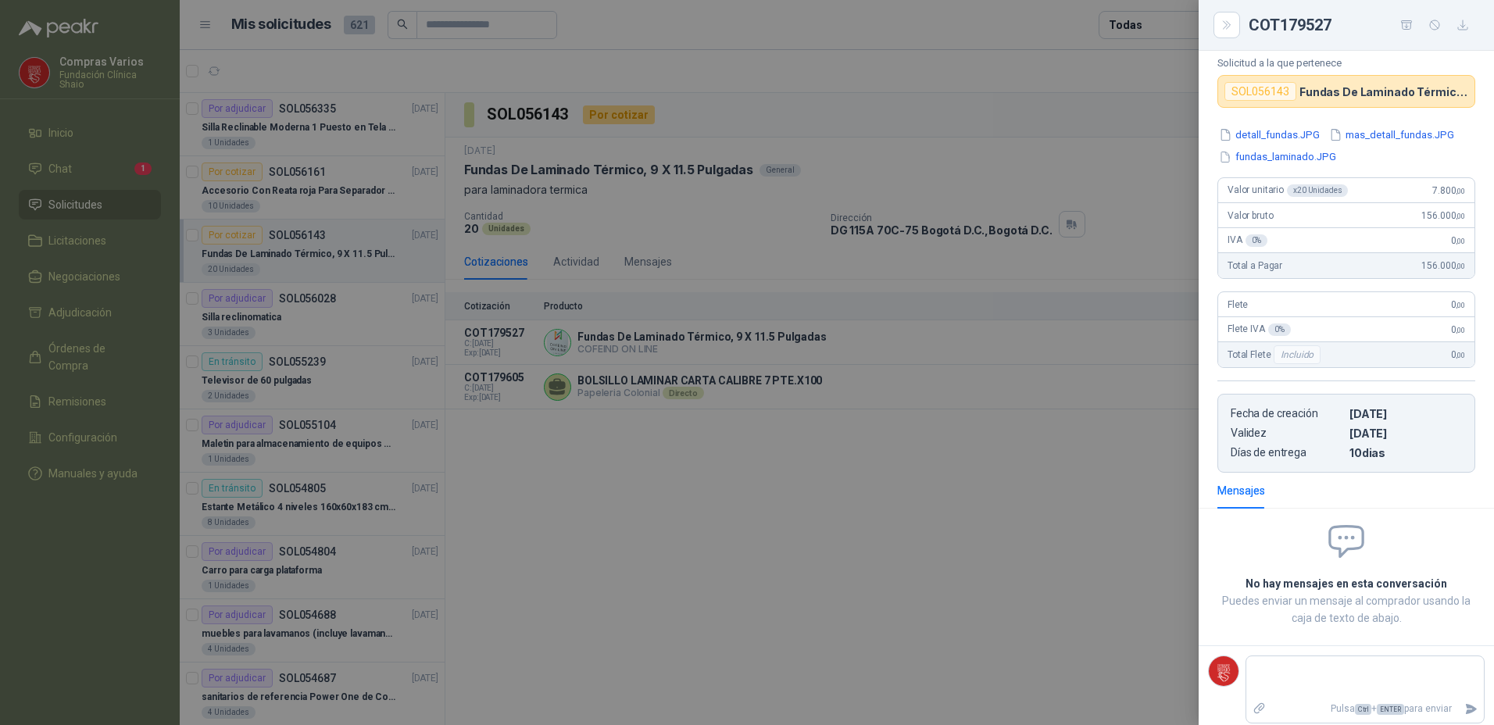
click at [644, 526] on div at bounding box center [747, 362] width 1494 height 725
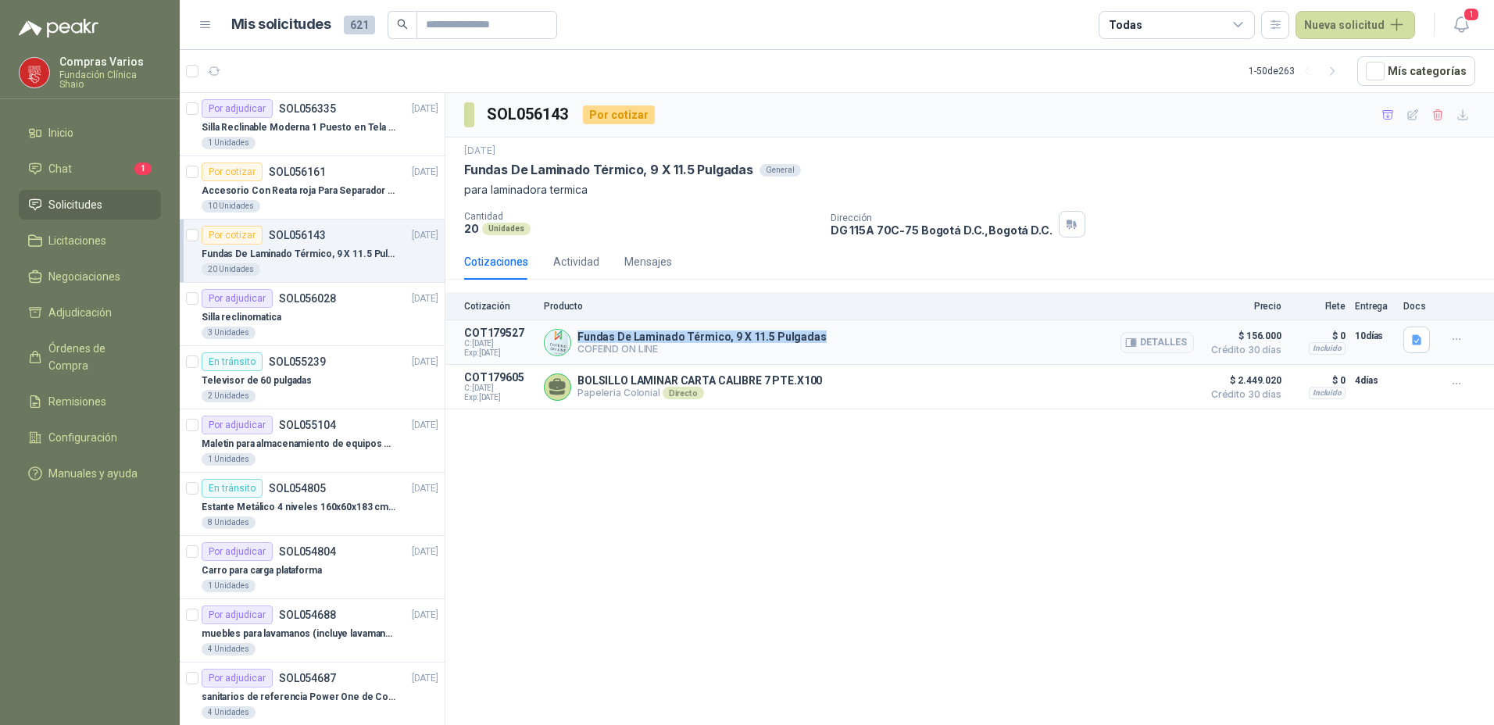
drag, startPoint x: 788, startPoint y: 341, endPoint x: 580, endPoint y: 341, distance: 208.6
click at [580, 341] on div "Fundas De Laminado Térmico, 9 X 11.5 Pulgadas COFEIND ON LINE Detalles" at bounding box center [869, 342] width 650 height 31
click at [718, 473] on div "SOL056143 Por cotizar [DATE] Fundas De Laminado Térmico, 9 X 11.5 Pulgadas Gene…" at bounding box center [969, 411] width 1048 height 637
drag, startPoint x: 828, startPoint y: 334, endPoint x: 574, endPoint y: 339, distance: 253.9
click at [574, 339] on div "Fundas De Laminado Térmico, 9 X 11.5 Pulgadas COFEIND ON LINE Detalles" at bounding box center [869, 342] width 650 height 31
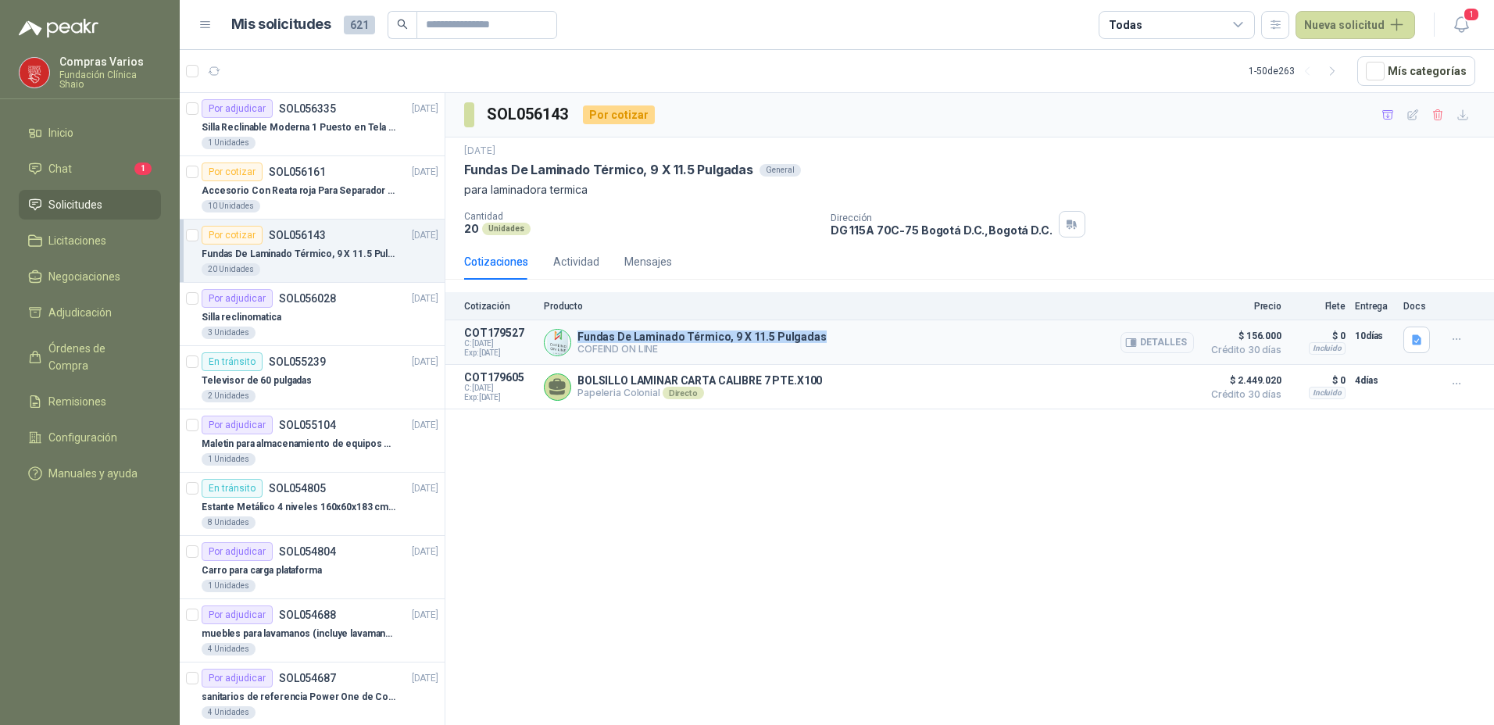
copy p "Fundas De Laminado Térmico, 9 X 11.5 Pulgadas"
drag, startPoint x: 1247, startPoint y: 334, endPoint x: 1283, endPoint y: 334, distance: 35.9
click at [1283, 334] on article "COT179527 C: [DATE] Exp: [DATE] Fundas De Laminado Térmico, 9 X 11.5 Pulgadas C…" at bounding box center [969, 342] width 1048 height 45
copy span "156.000"
click at [1160, 341] on button "Detalles" at bounding box center [1156, 342] width 73 height 21
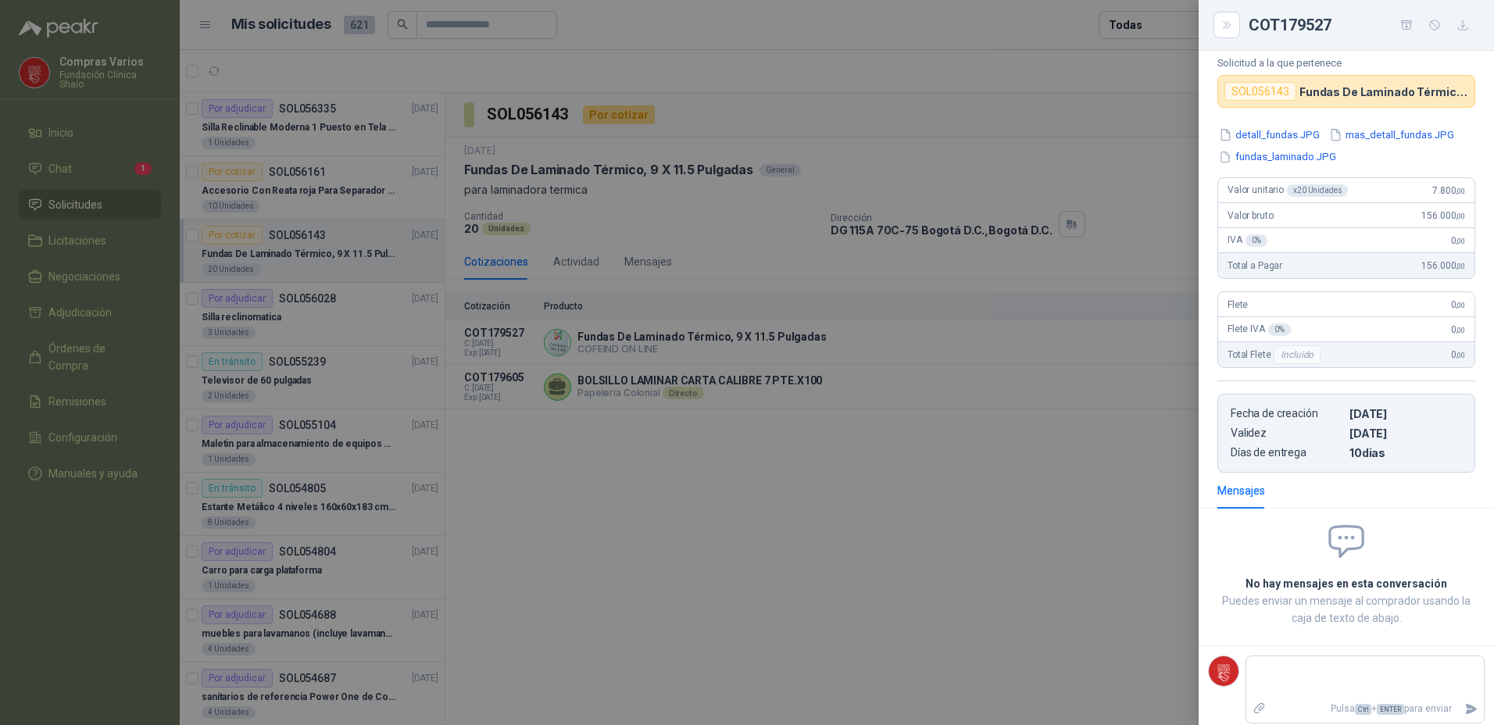
click at [62, 169] on div at bounding box center [747, 362] width 1494 height 725
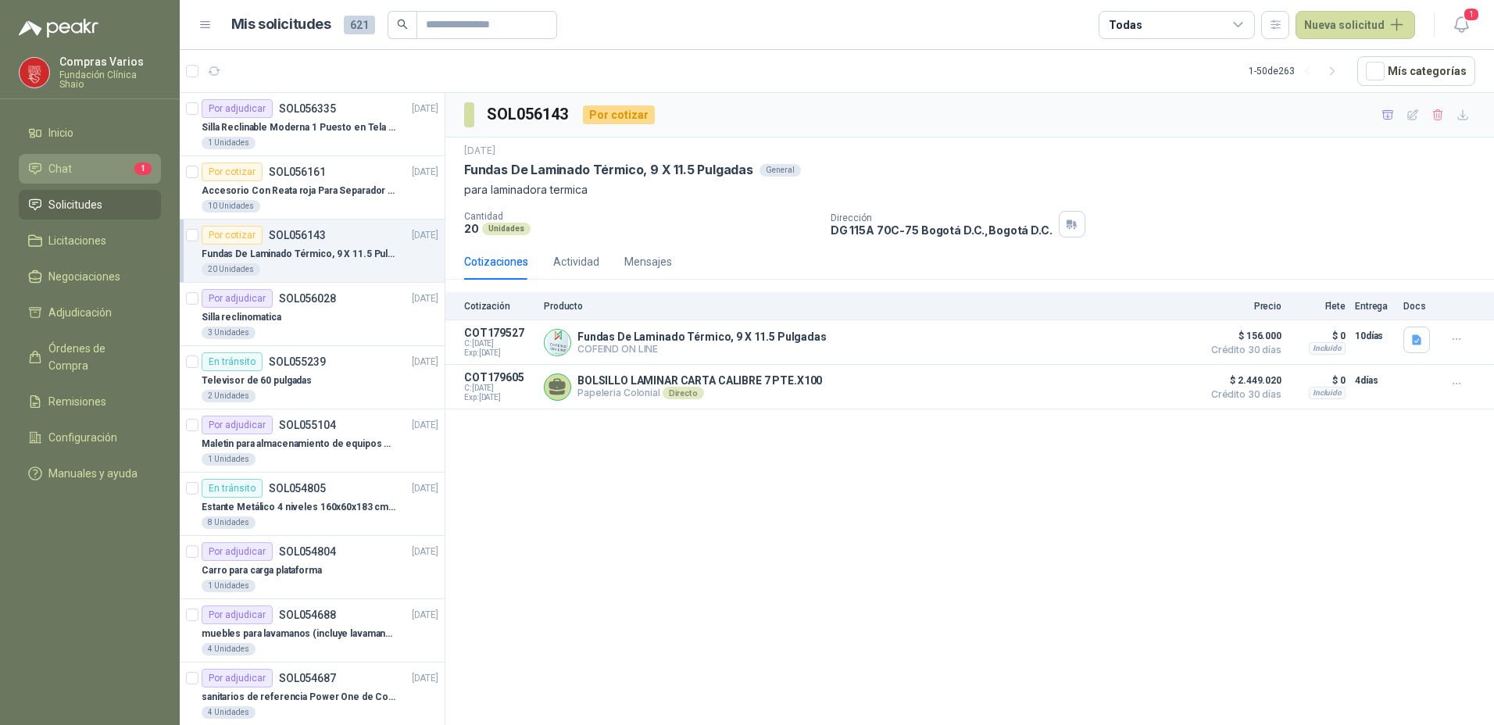
click at [58, 160] on span "Chat" at bounding box center [59, 168] width 23 height 17
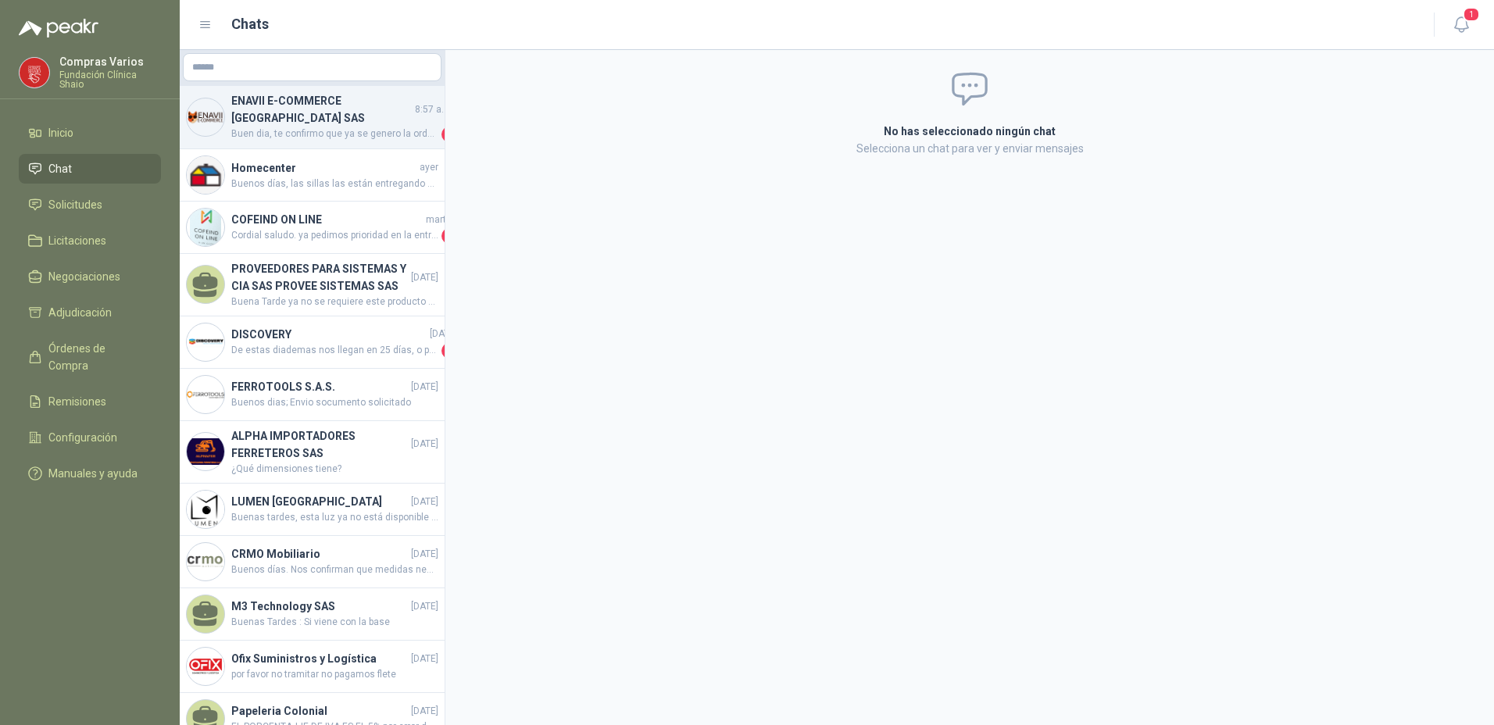
click at [295, 116] on h4 "ENAVII E-COMMERCE [GEOGRAPHIC_DATA] SAS" at bounding box center [321, 109] width 180 height 34
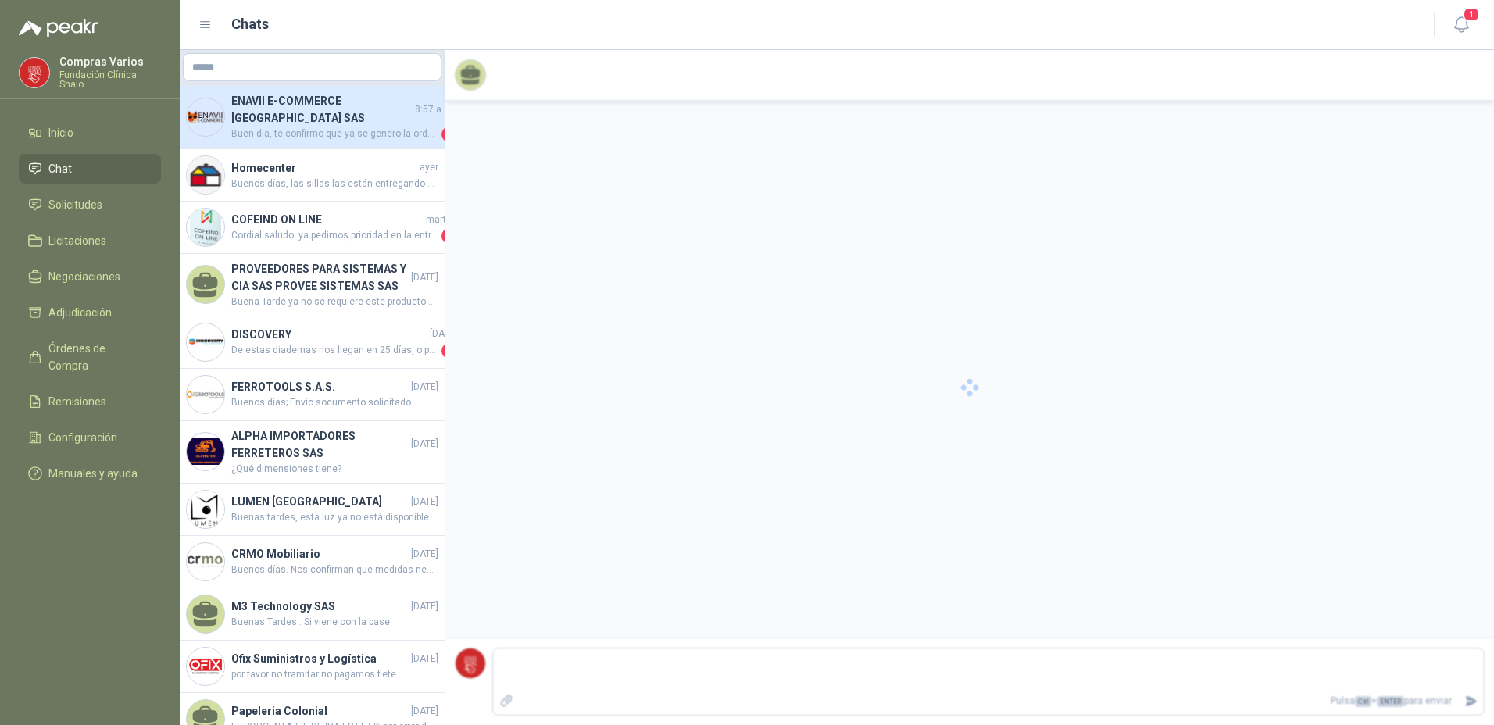
scroll to position [2466, 0]
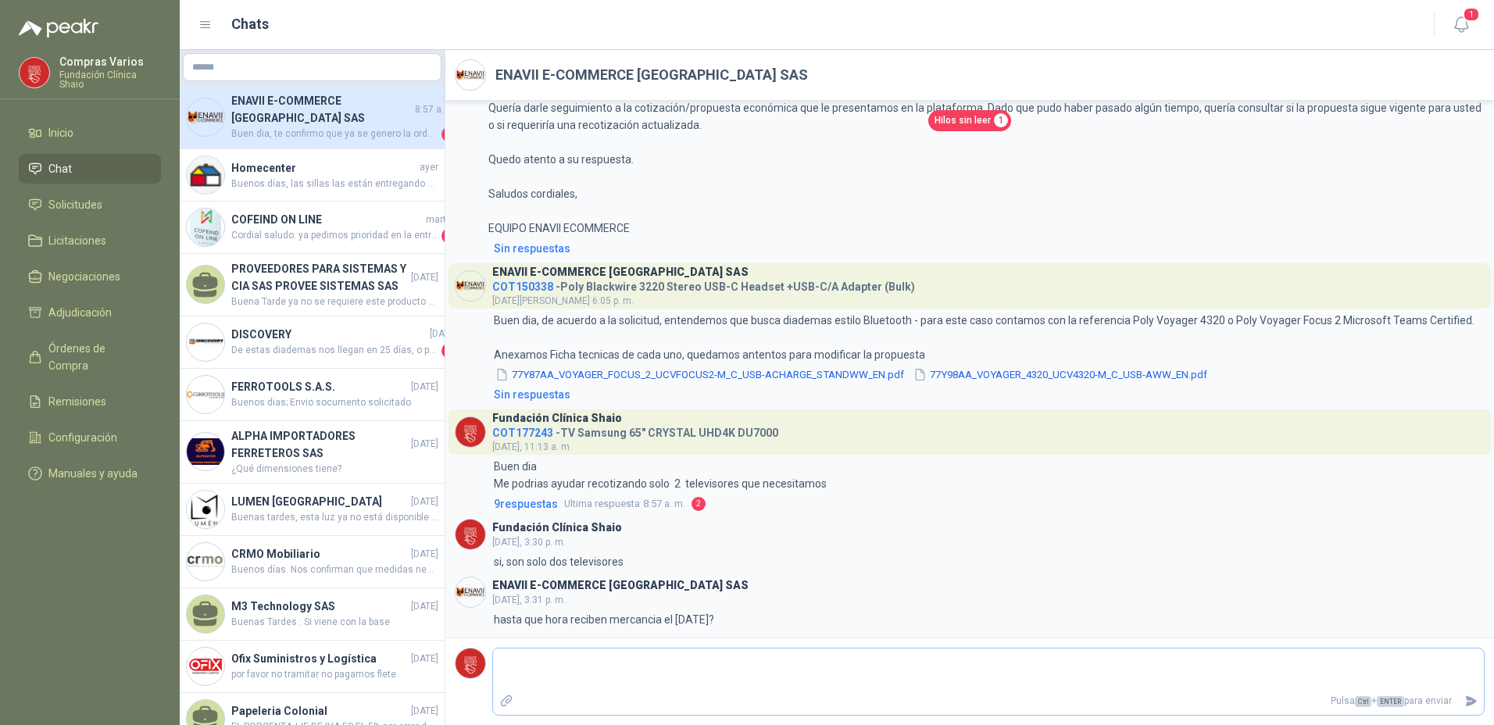
click at [535, 673] on textarea at bounding box center [988, 669] width 990 height 36
type textarea "*"
type textarea "**"
type textarea "***"
type textarea "*****"
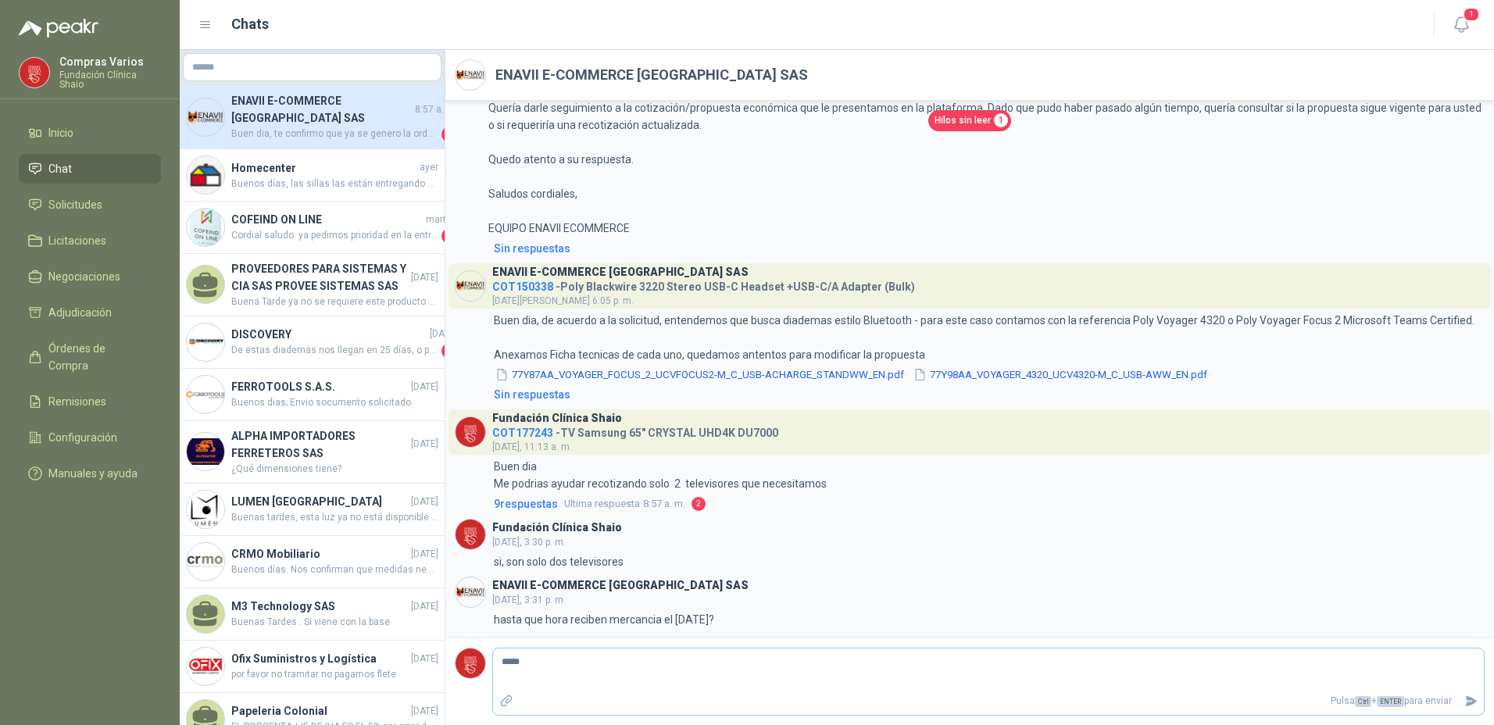
type textarea "*****"
type textarea "*******"
type textarea "*****"
type textarea "****"
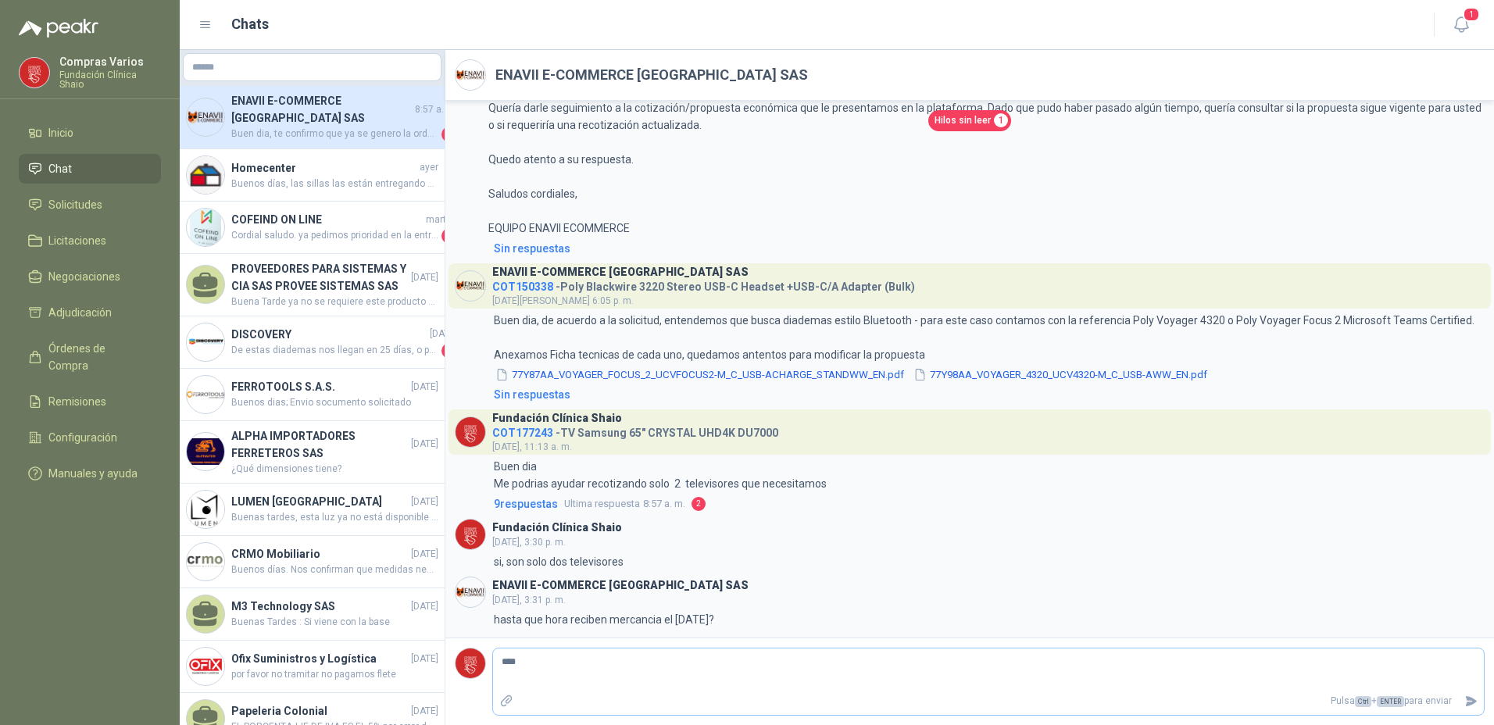
type textarea "***"
type textarea "****"
type textarea "*****"
type textarea "*******"
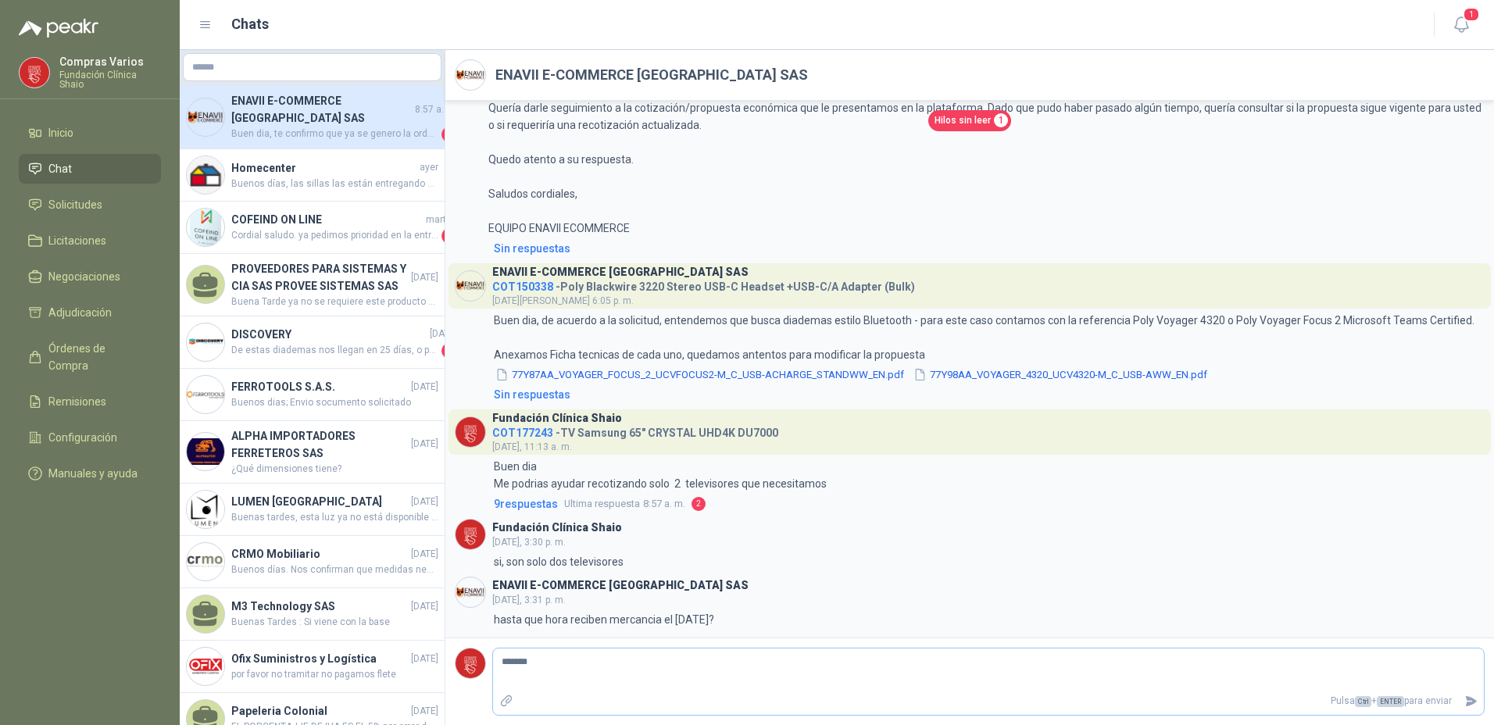
type textarea "********"
type textarea "*********"
type textarea "**********"
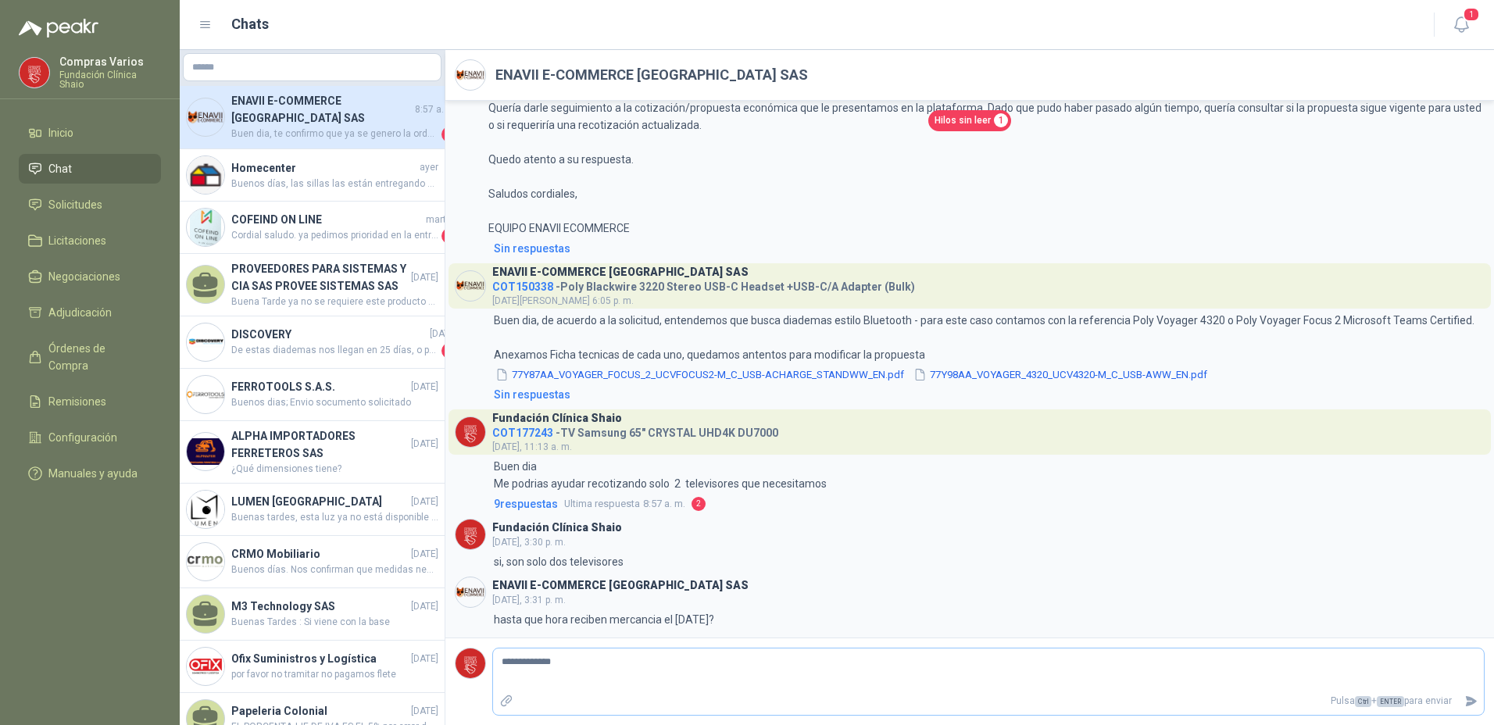
type textarea "**********"
click at [1472, 703] on icon "Enviar" at bounding box center [1470, 701] width 11 height 10
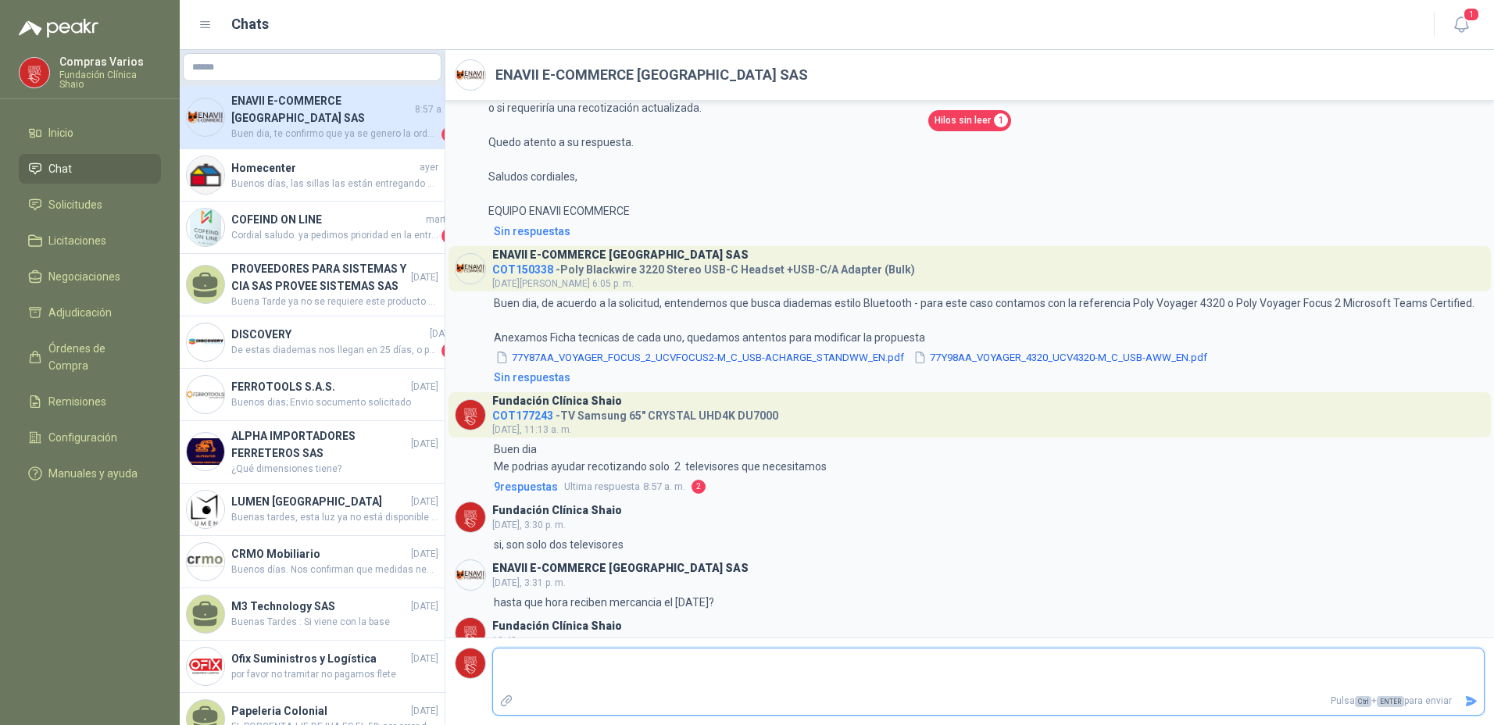
scroll to position [2524, 0]
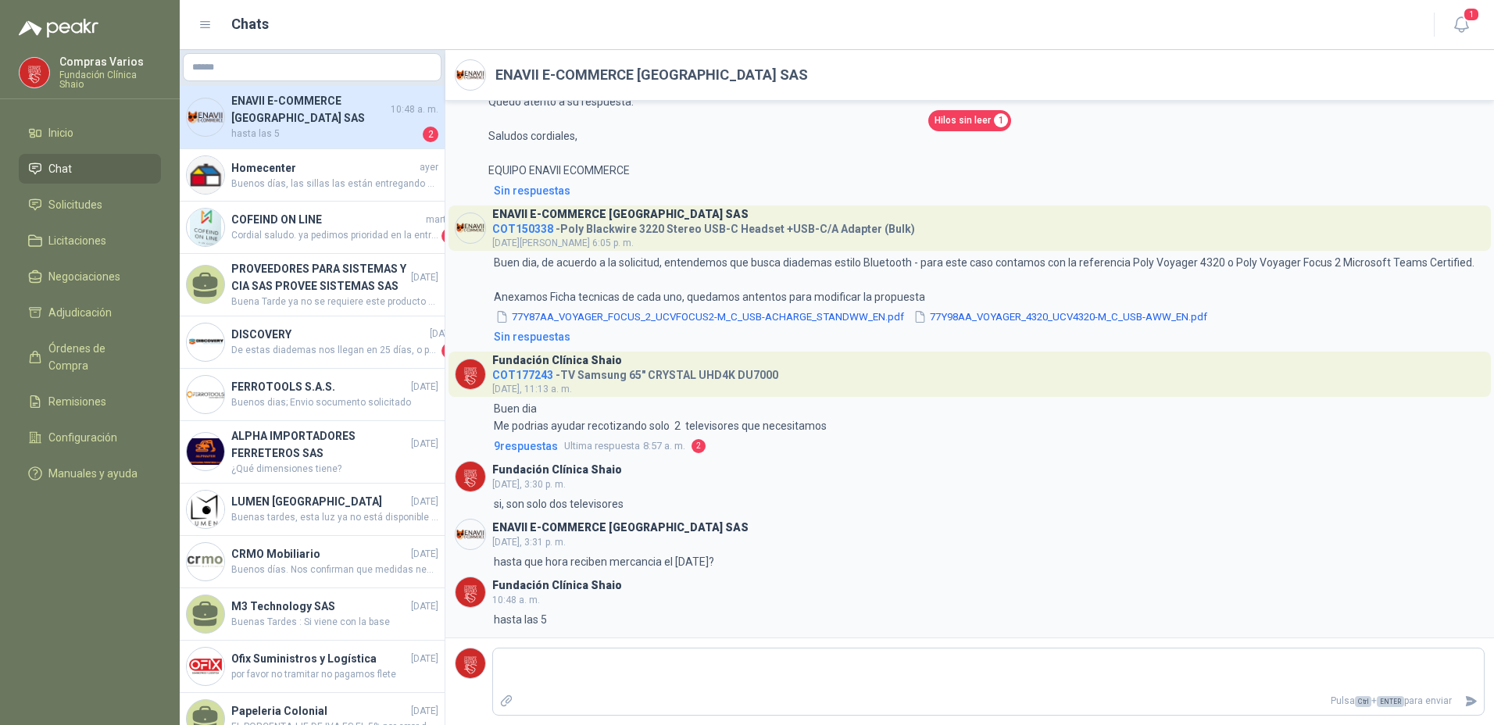
click at [327, 132] on span "hasta las 5" at bounding box center [325, 135] width 188 height 16
click at [331, 165] on h4 "Homecenter" at bounding box center [311, 167] width 160 height 17
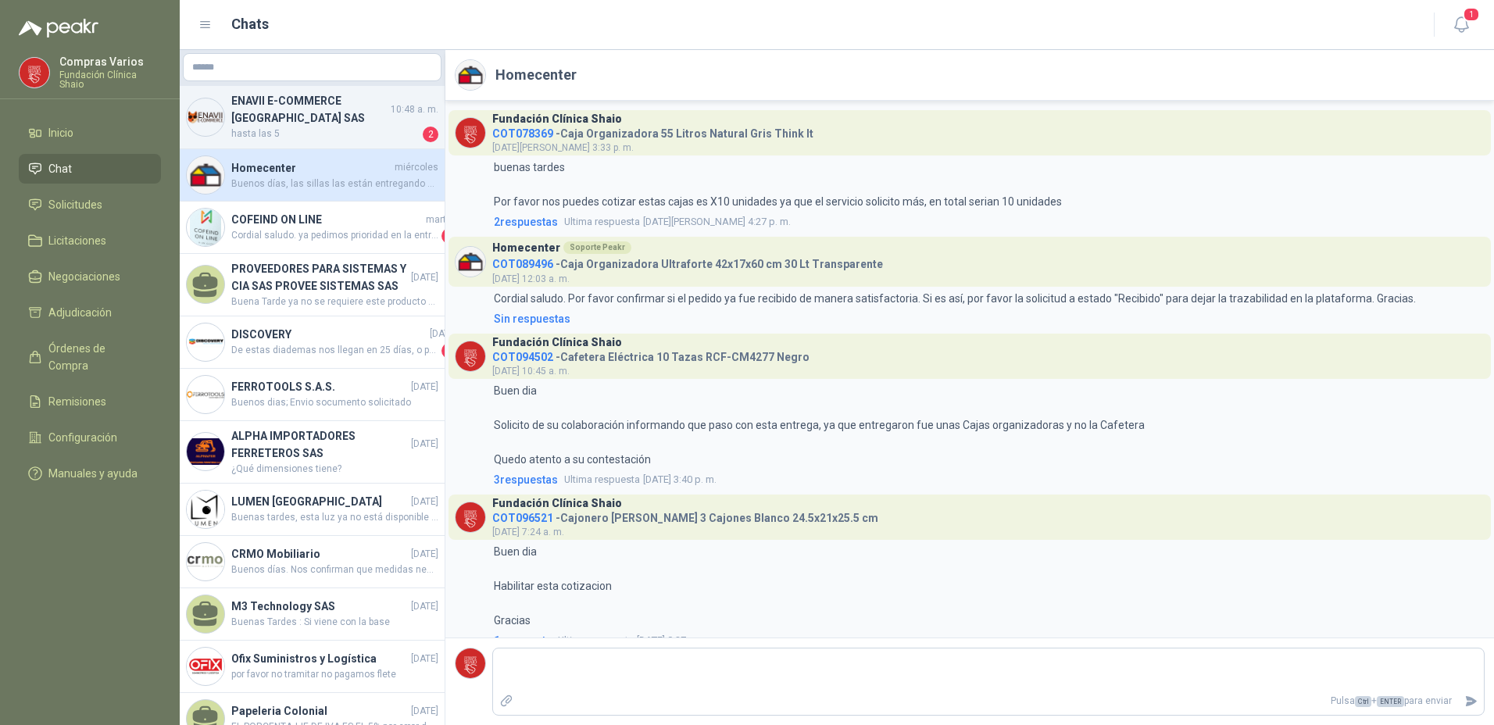
scroll to position [2058, 0]
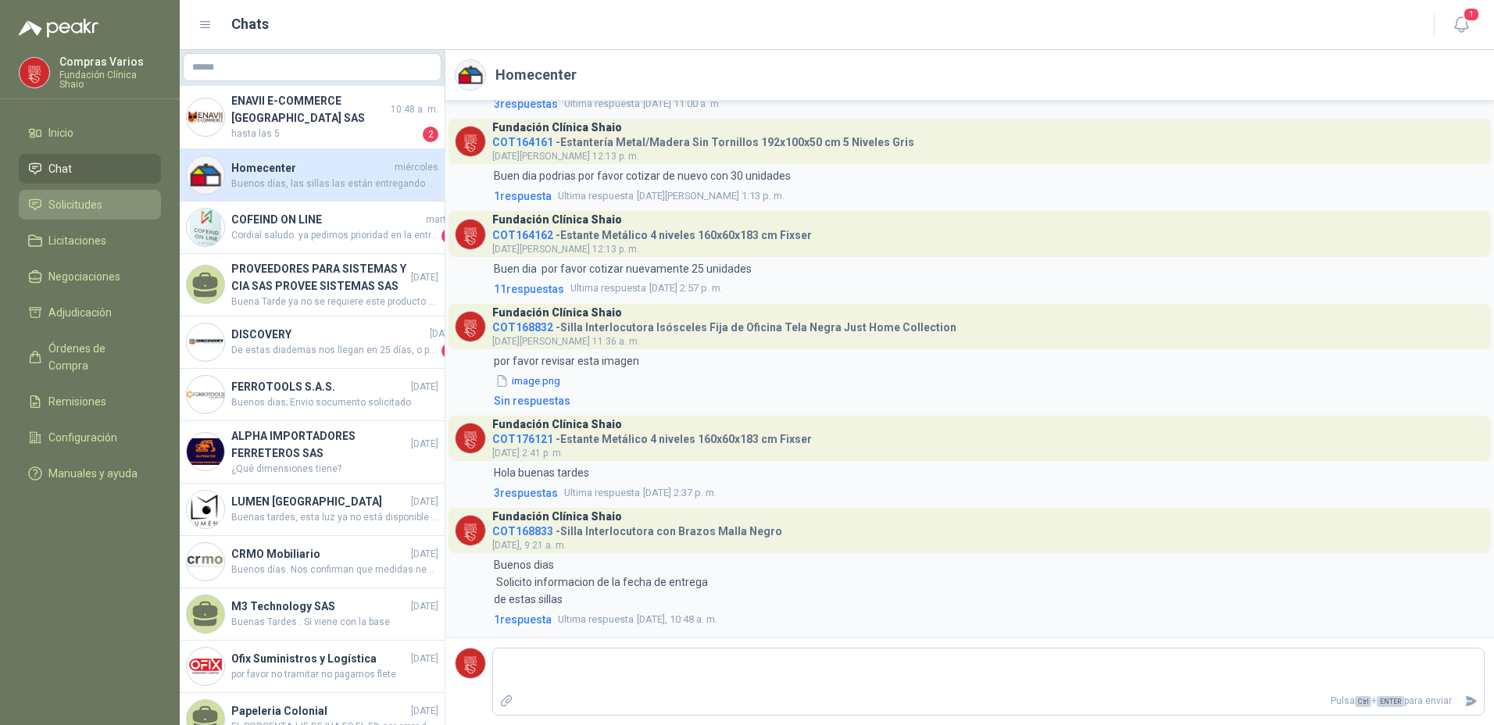
click at [48, 202] on span "Solicitudes" at bounding box center [75, 204] width 54 height 17
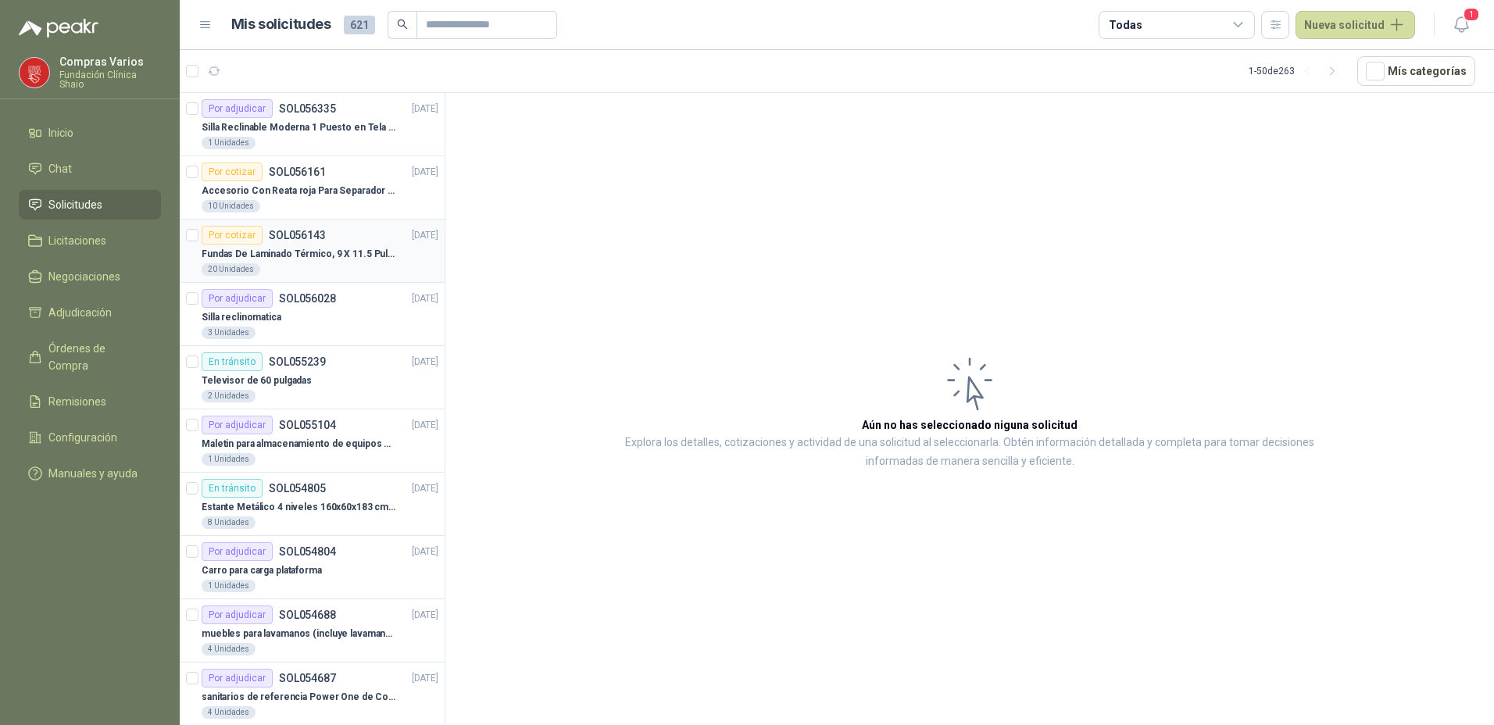
click at [305, 250] on p "Fundas De Laminado Térmico, 9 X 11.5 Pulgadas" at bounding box center [299, 254] width 195 height 15
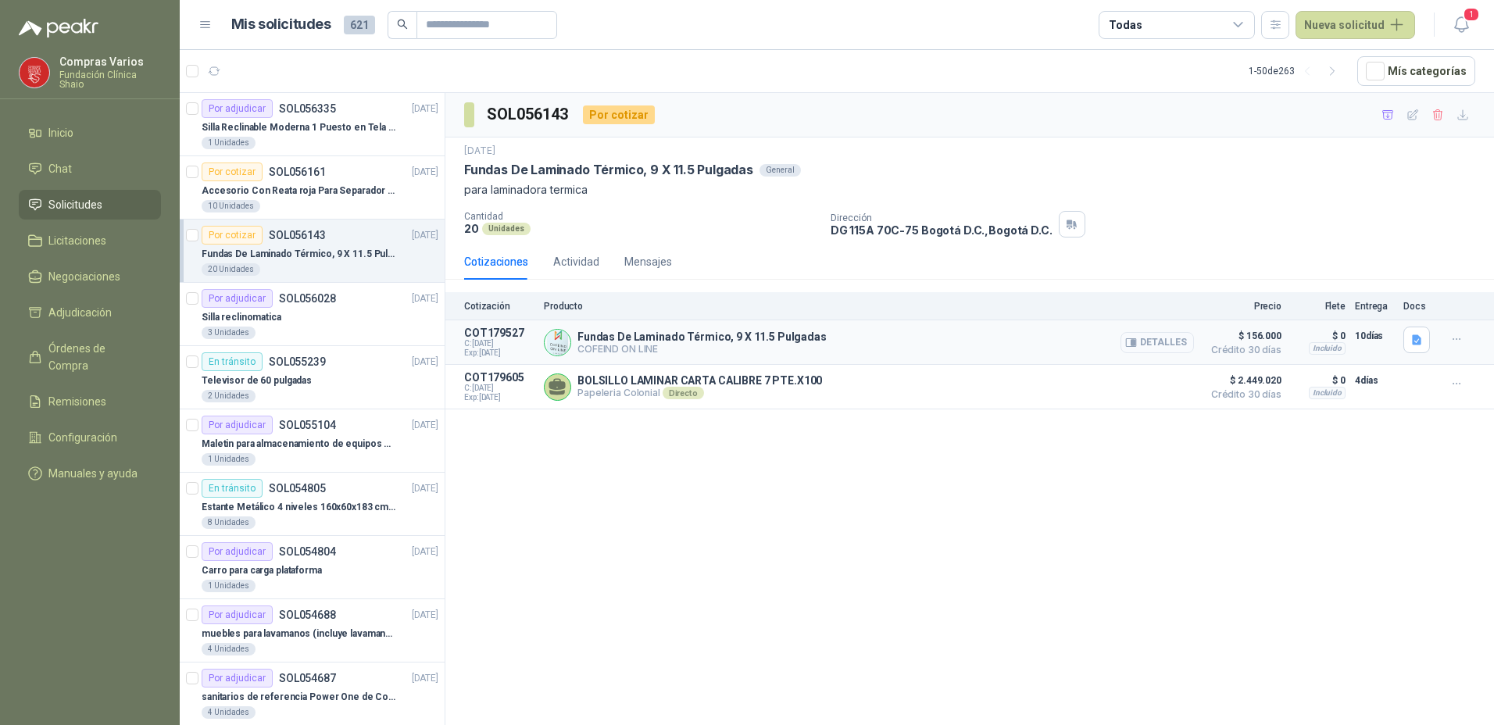
click at [1166, 344] on button "Detalles" at bounding box center [1156, 342] width 73 height 21
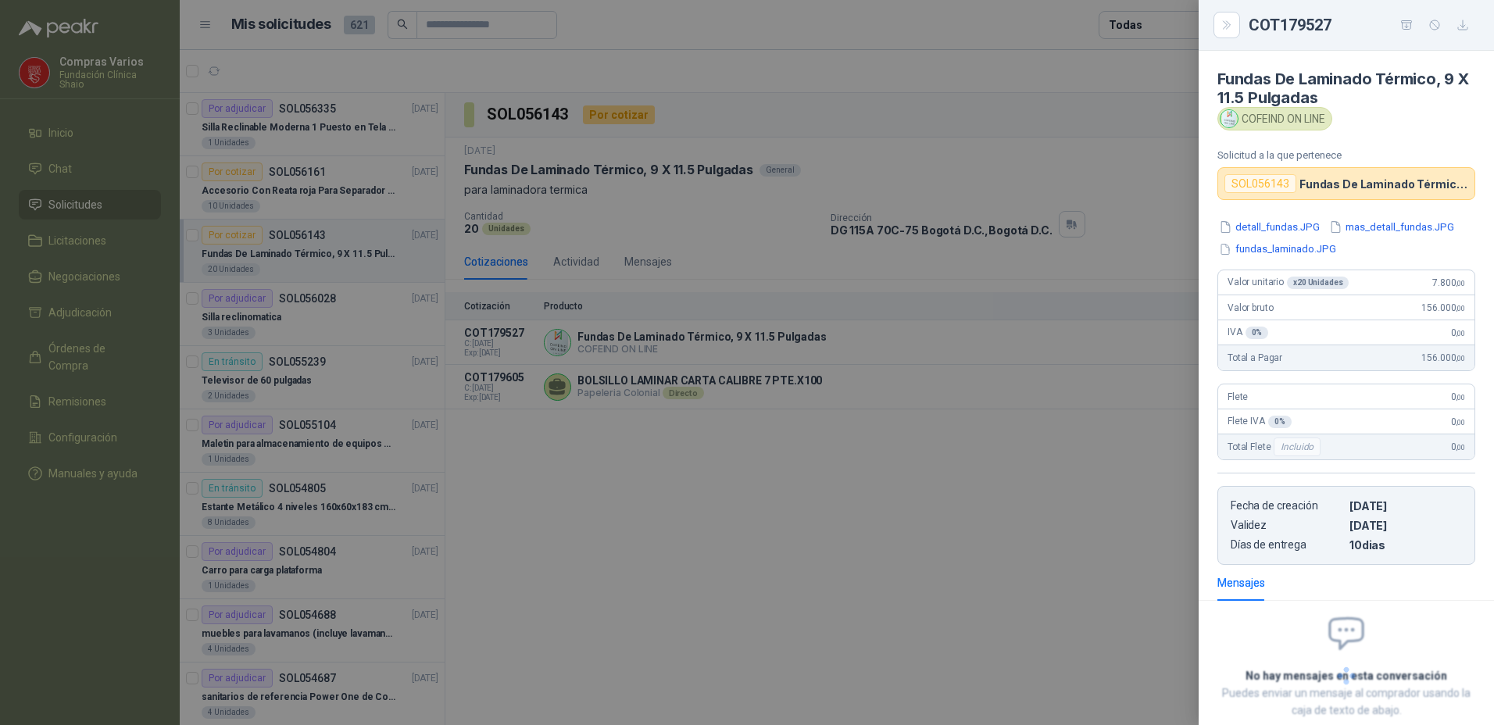
scroll to position [92, 0]
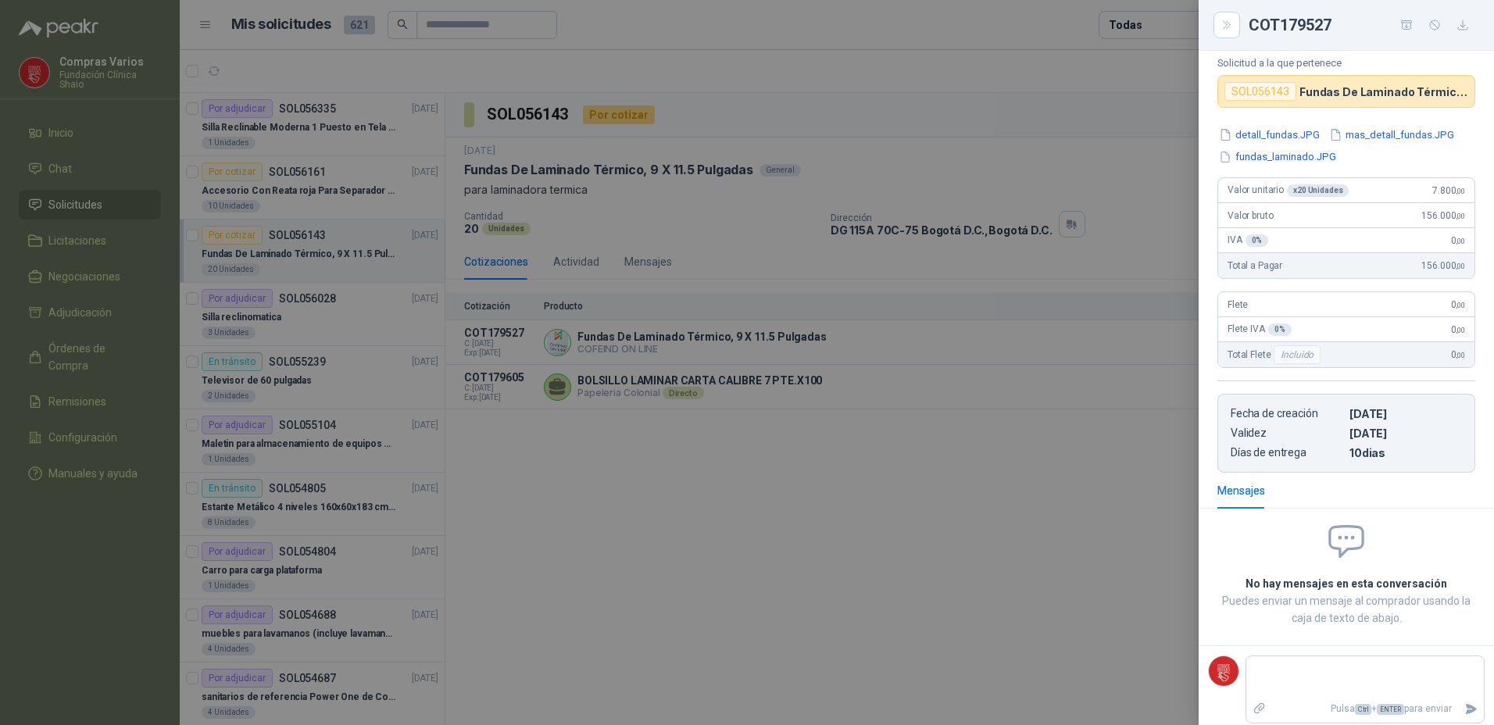
click at [952, 492] on div at bounding box center [747, 362] width 1494 height 725
